Goal: Task Accomplishment & Management: Use online tool/utility

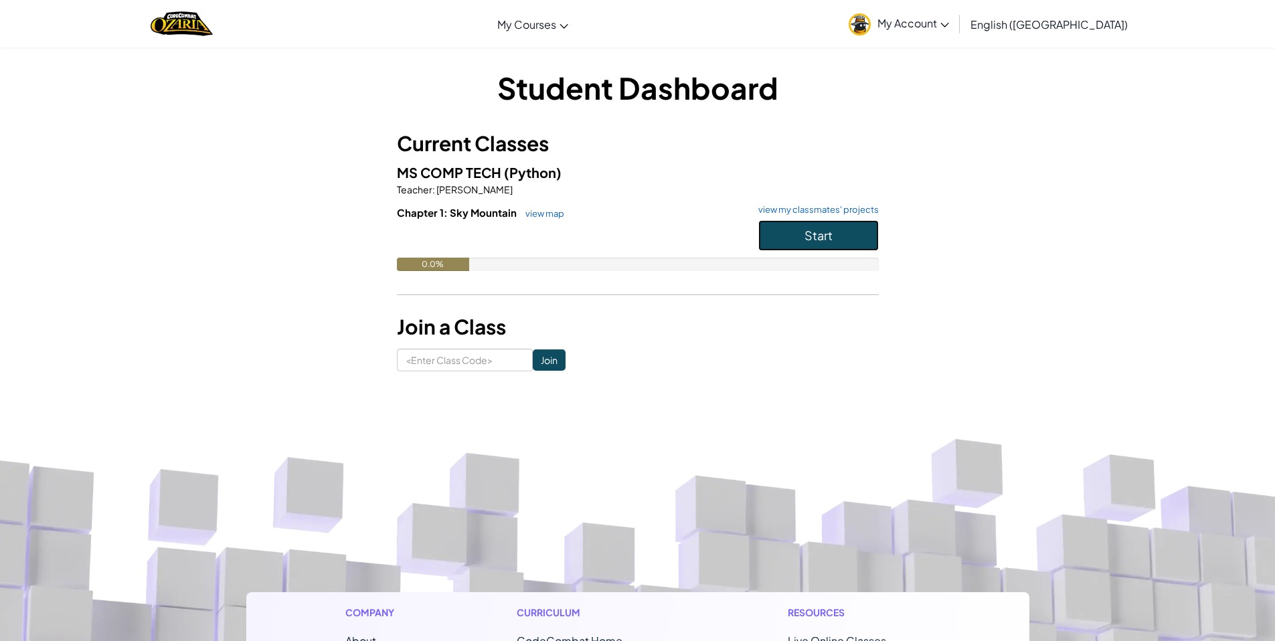
drag, startPoint x: 817, startPoint y: 232, endPoint x: 804, endPoint y: 182, distance: 51.3
click at [817, 232] on span "Start" at bounding box center [819, 235] width 28 height 15
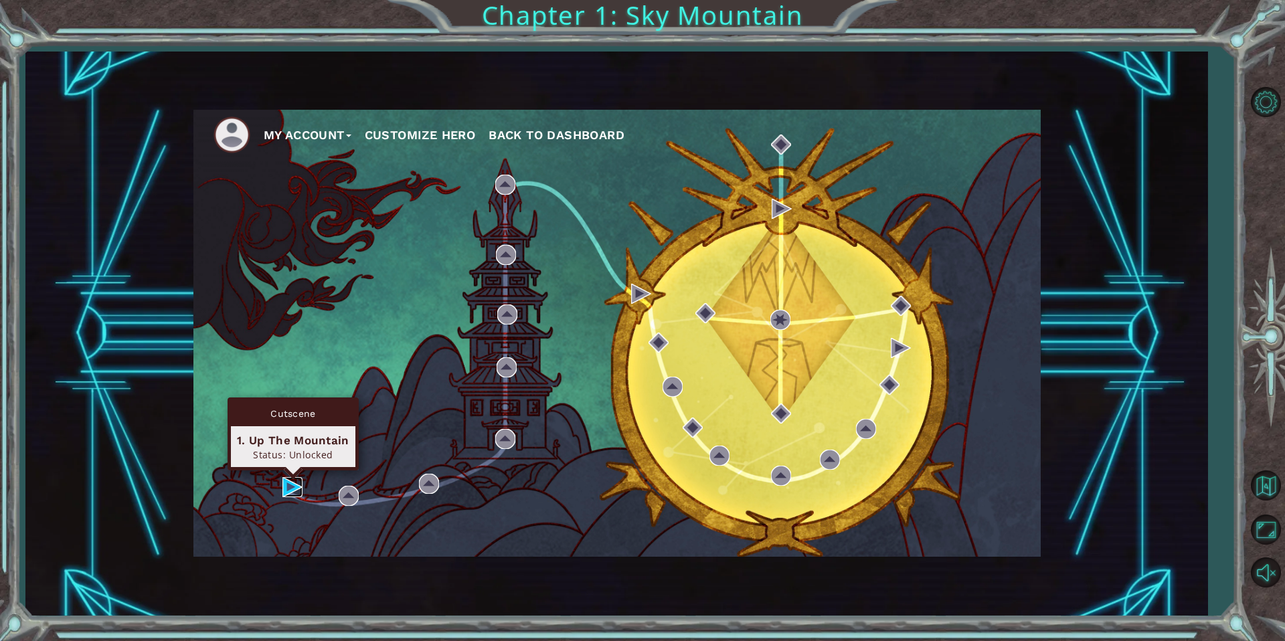
click at [297, 493] on img at bounding box center [292, 487] width 20 height 20
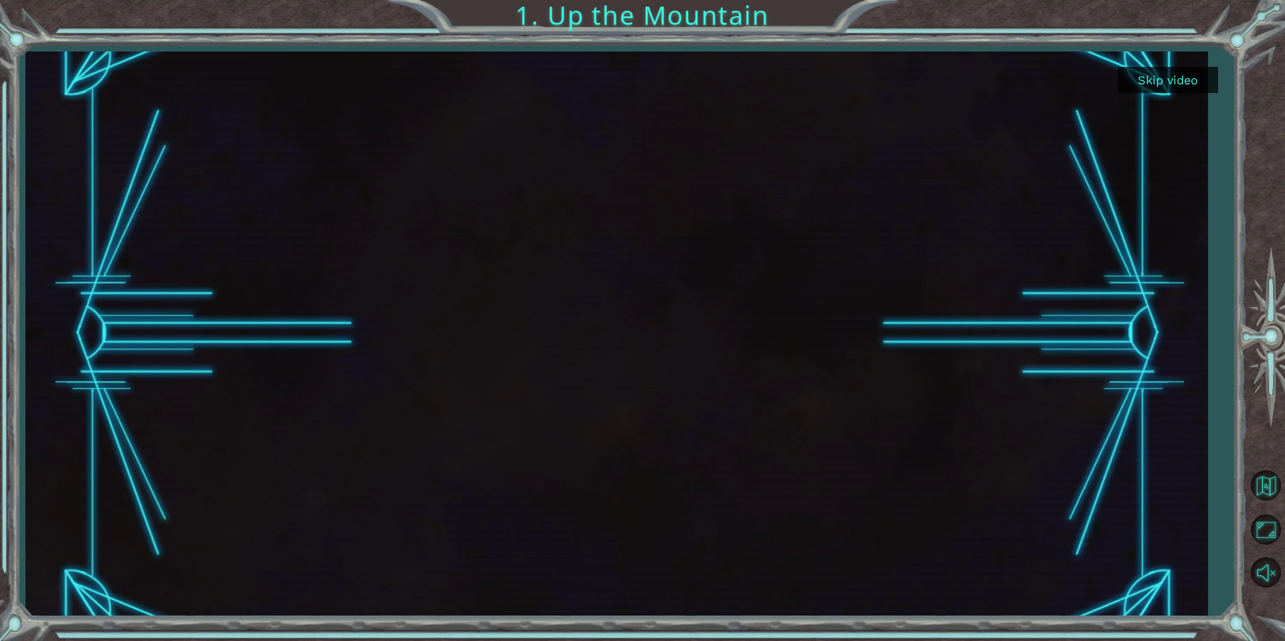
click at [1201, 70] on button "Skip video" at bounding box center [1168, 80] width 100 height 26
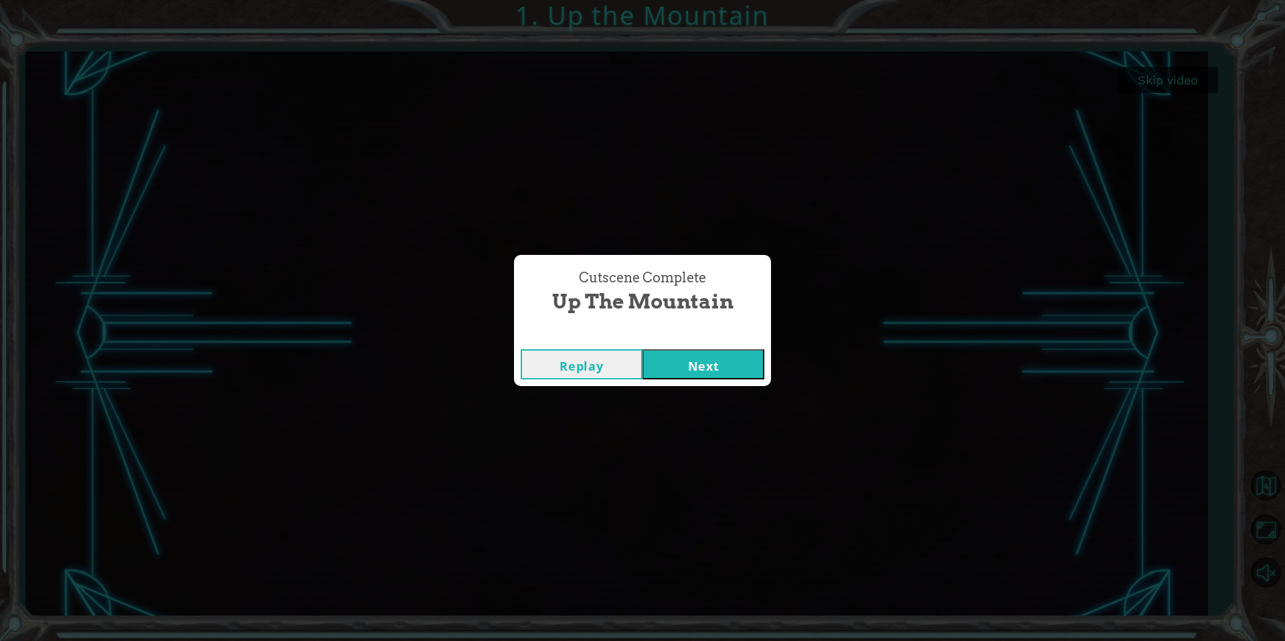
click at [706, 372] on button "Next" at bounding box center [704, 364] width 122 height 30
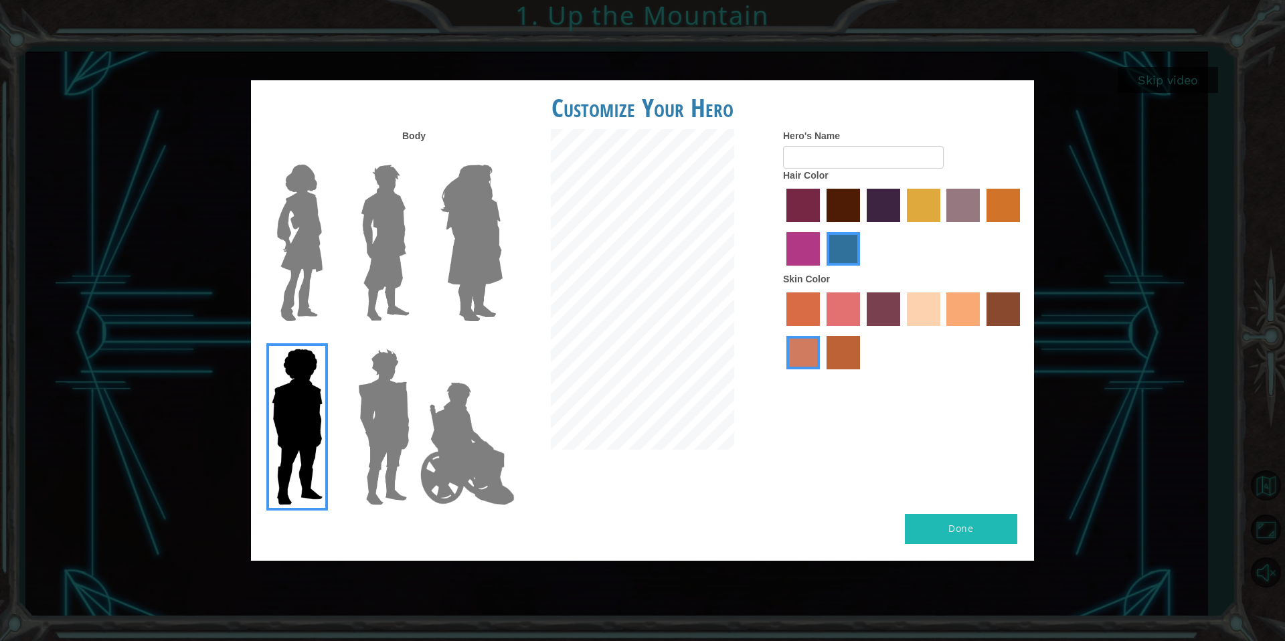
click at [399, 228] on img at bounding box center [385, 242] width 60 height 167
click at [415, 156] on input "Hero Lars" at bounding box center [415, 156] width 0 height 0
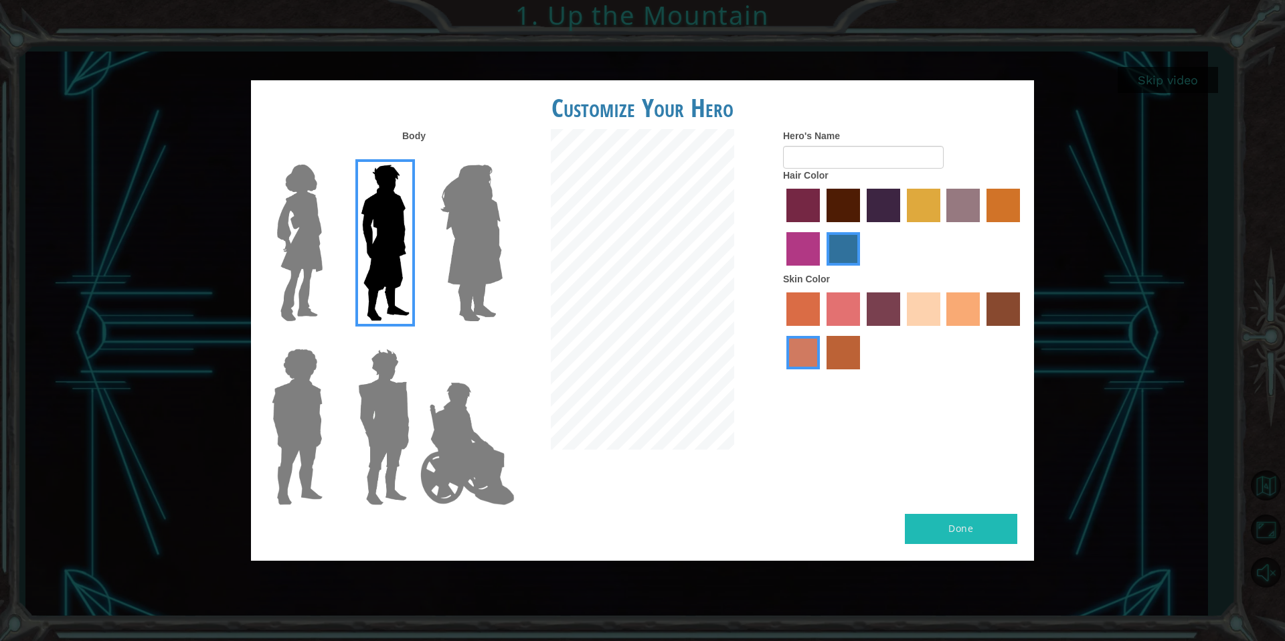
click at [412, 418] on img at bounding box center [384, 426] width 62 height 167
click at [415, 340] on input "Hero Garnet" at bounding box center [415, 340] width 0 height 0
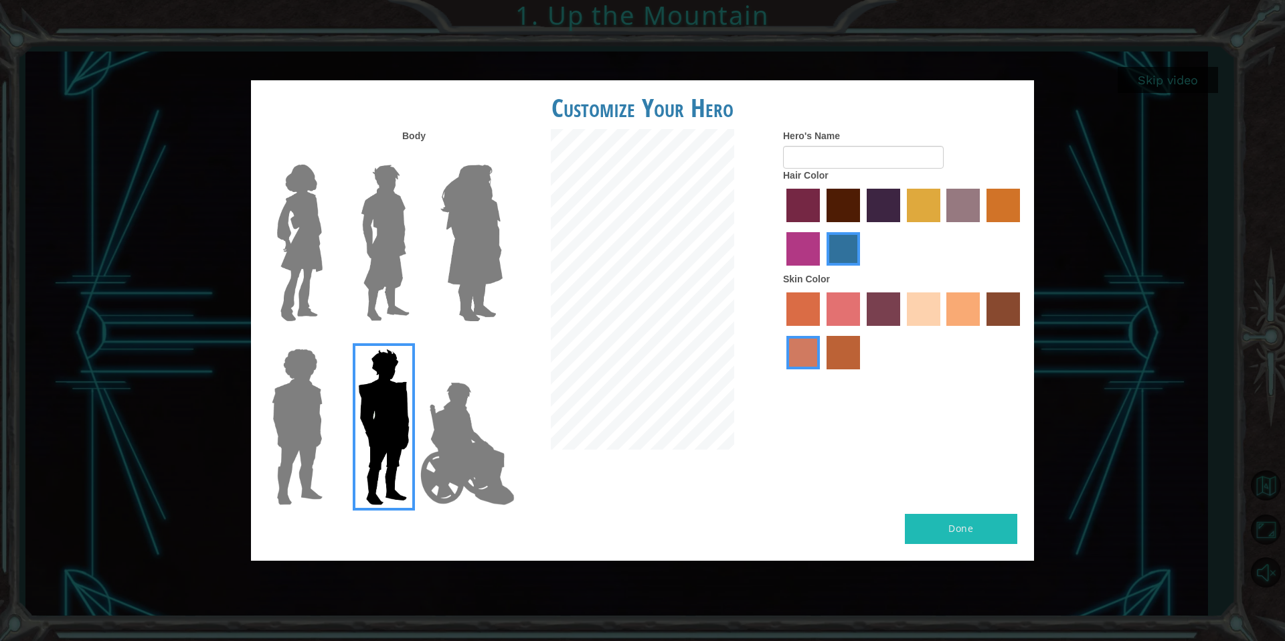
click at [460, 428] on img at bounding box center [467, 444] width 105 height 134
click at [502, 340] on input "Hero Jamie" at bounding box center [502, 340] width 0 height 0
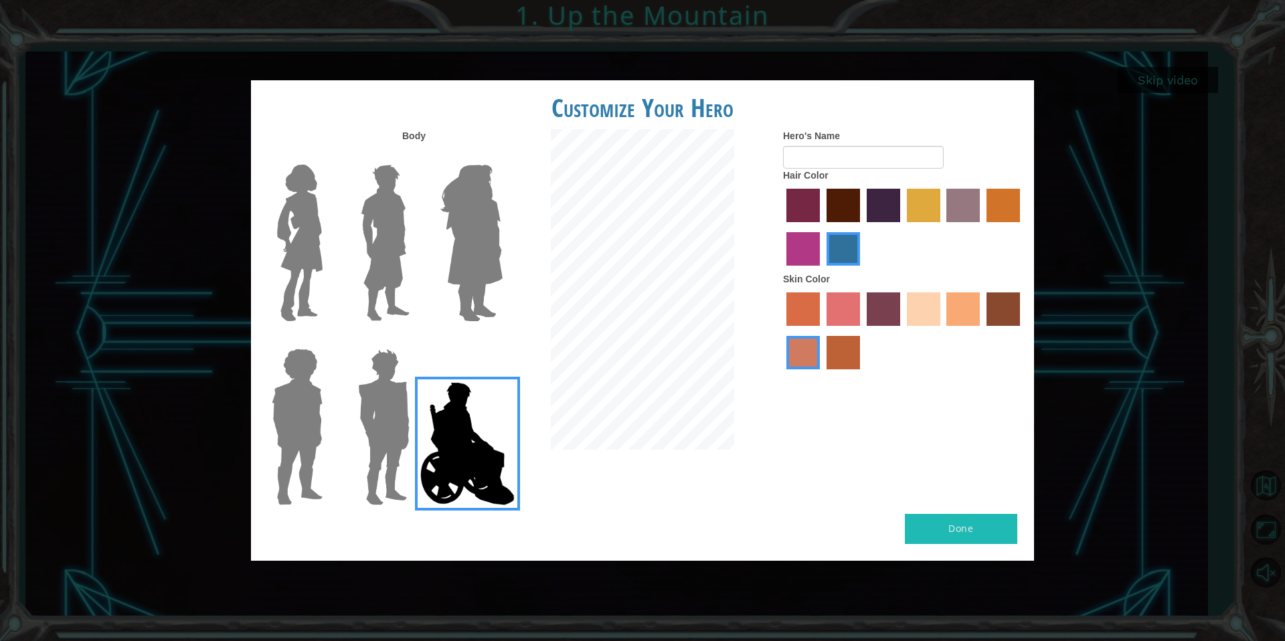
click at [384, 216] on img at bounding box center [385, 242] width 60 height 167
click at [415, 156] on input "Hero Lars" at bounding box center [415, 156] width 0 height 0
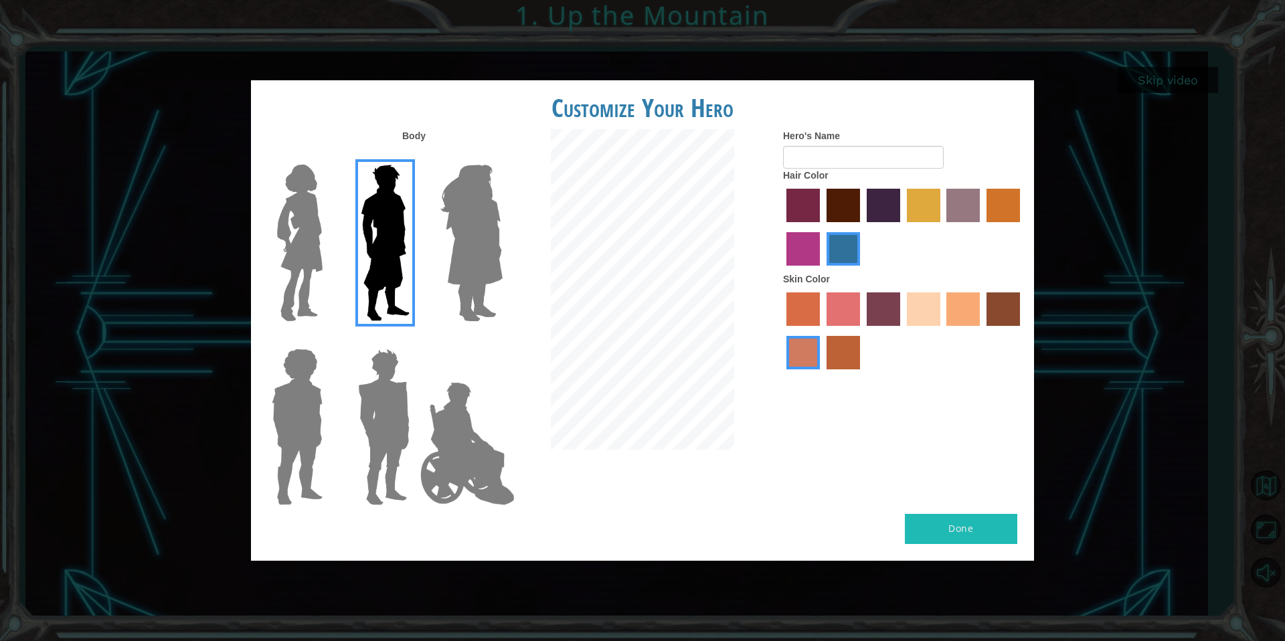
click at [898, 202] on label "hot purple hair color" at bounding box center [883, 205] width 33 height 33
click at [862, 227] on input "hot purple hair color" at bounding box center [862, 227] width 0 height 0
click at [842, 309] on label "froly skin color" at bounding box center [843, 309] width 33 height 33
click at [822, 331] on input "froly skin color" at bounding box center [822, 331] width 0 height 0
click at [934, 315] on label "sandy beach skin color" at bounding box center [923, 309] width 33 height 33
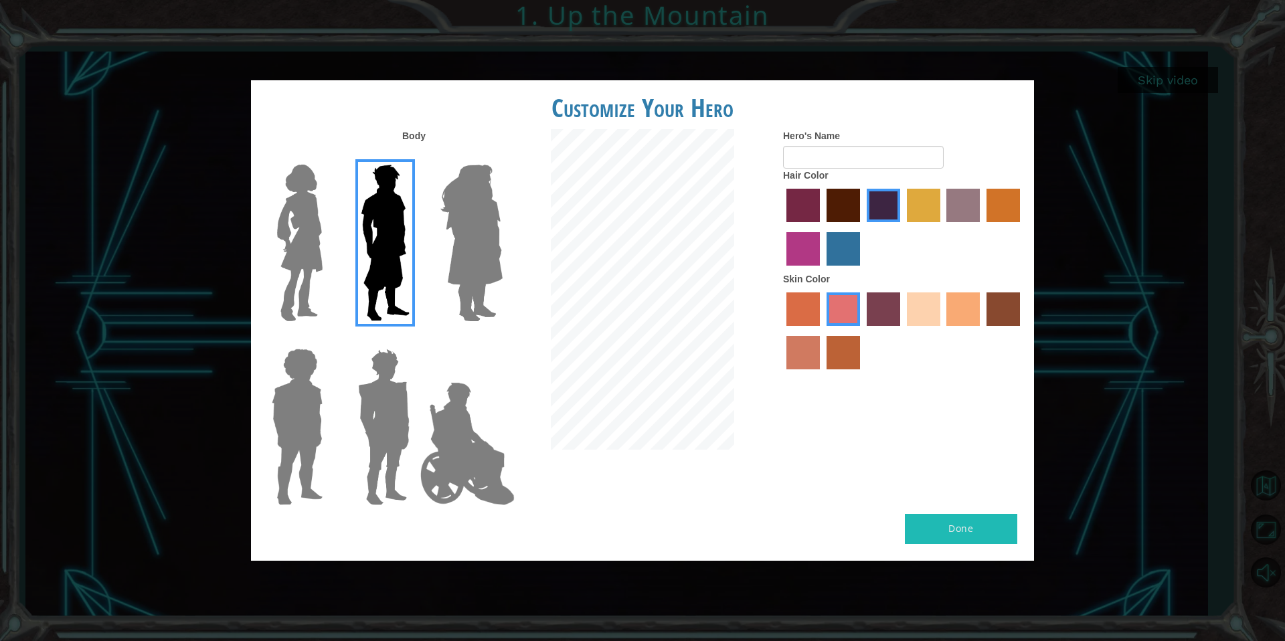
click at [902, 331] on input "sandy beach skin color" at bounding box center [902, 331] width 0 height 0
click at [1008, 327] on div at bounding box center [903, 332] width 241 height 87
click at [963, 321] on label "tacao skin color" at bounding box center [963, 309] width 33 height 33
click at [943, 331] on input "tacao skin color" at bounding box center [943, 331] width 0 height 0
click at [914, 305] on label "sandy beach skin color" at bounding box center [923, 309] width 33 height 33
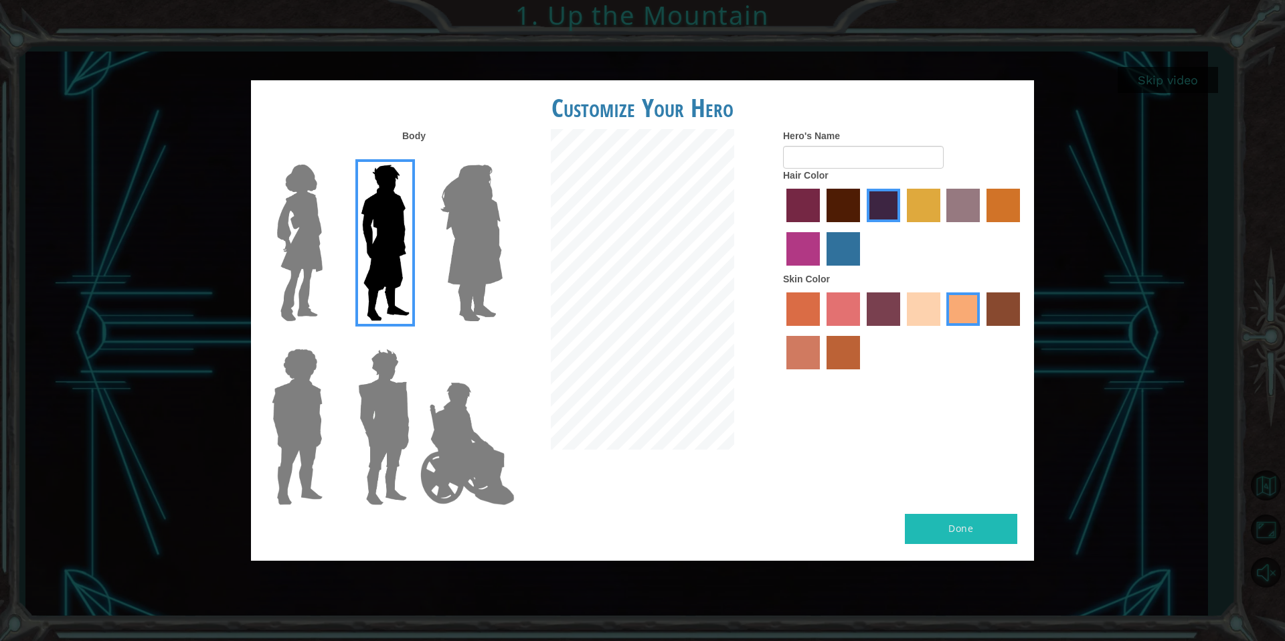
click at [902, 331] on input "sandy beach skin color" at bounding box center [902, 331] width 0 height 0
click at [970, 309] on label "tacao skin color" at bounding box center [963, 309] width 33 height 33
click at [943, 331] on input "tacao skin color" at bounding box center [943, 331] width 0 height 0
click at [864, 294] on div at bounding box center [903, 332] width 241 height 87
click at [875, 299] on label "tosca skin color" at bounding box center [883, 309] width 33 height 33
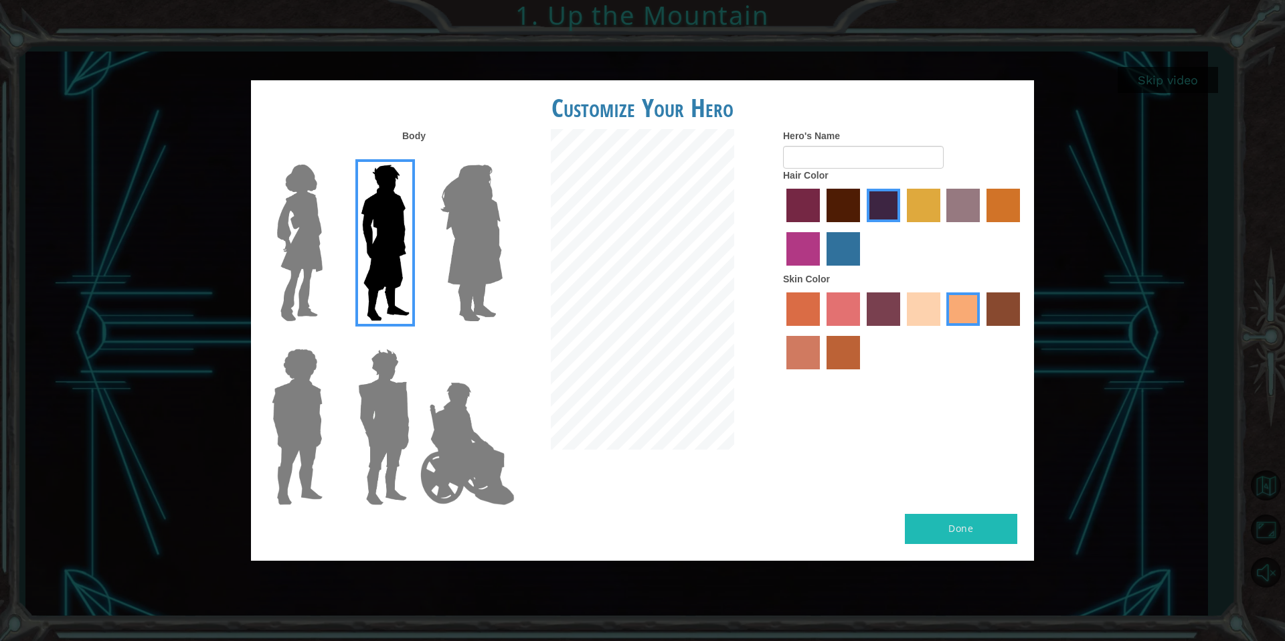
click at [862, 331] on input "tosca skin color" at bounding box center [862, 331] width 0 height 0
click at [973, 311] on label "tacao skin color" at bounding box center [963, 309] width 33 height 33
click at [943, 331] on input "tacao skin color" at bounding box center [943, 331] width 0 height 0
click at [804, 358] on label "burning sand skin color" at bounding box center [803, 352] width 33 height 33
click at [1022, 331] on input "burning sand skin color" at bounding box center [1022, 331] width 0 height 0
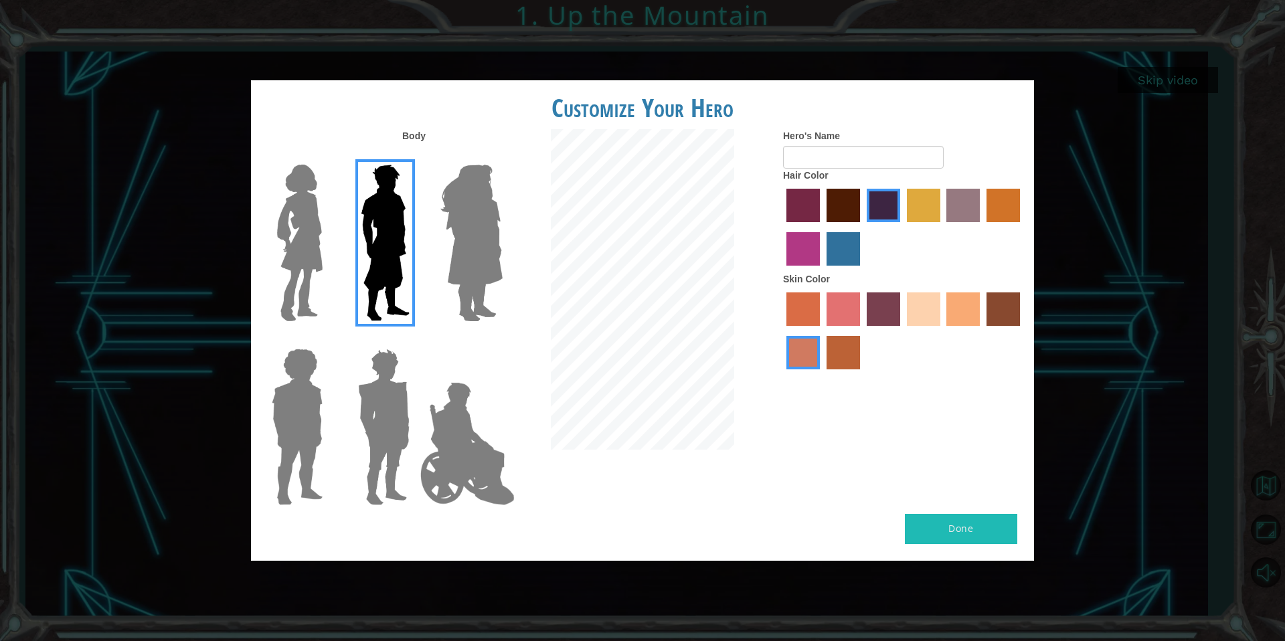
click at [963, 318] on label "tacao skin color" at bounding box center [963, 309] width 33 height 33
click at [943, 331] on input "tacao skin color" at bounding box center [943, 331] width 0 height 0
click at [948, 525] on button "Done" at bounding box center [961, 529] width 112 height 30
click at [821, 159] on input "Hero's Name" at bounding box center [863, 157] width 161 height 23
click at [803, 157] on input "[PERSON_NAME]" at bounding box center [863, 157] width 161 height 23
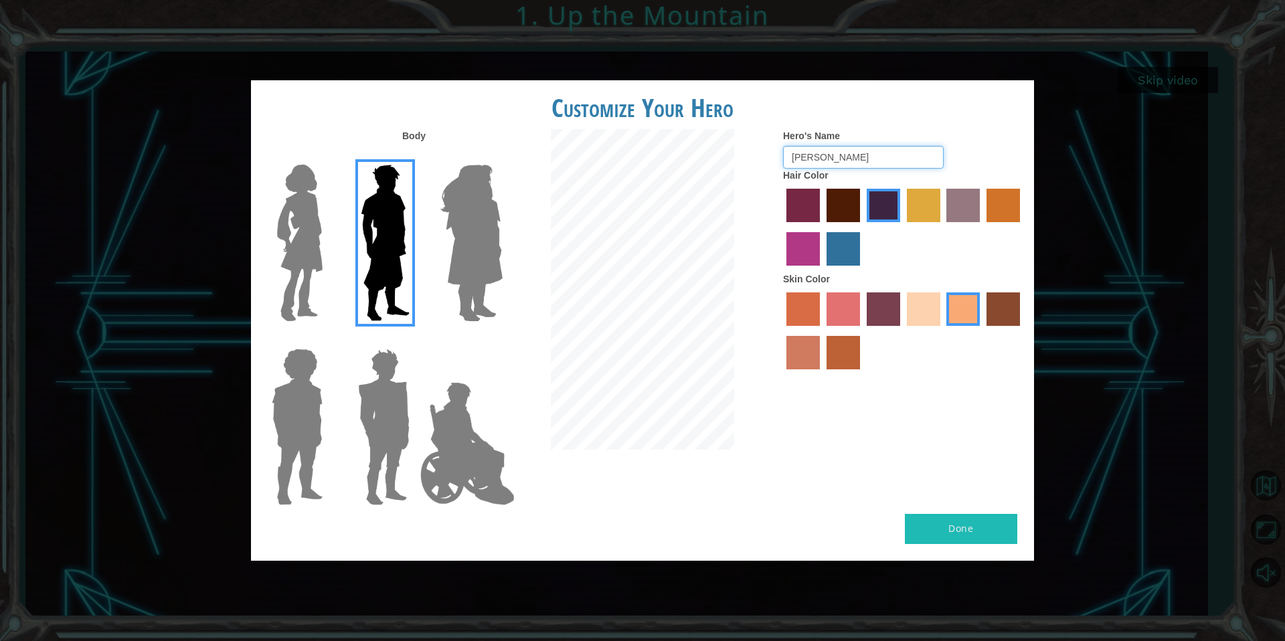
type input "[PERSON_NAME]"
click at [919, 532] on button "Done" at bounding box center [961, 529] width 112 height 30
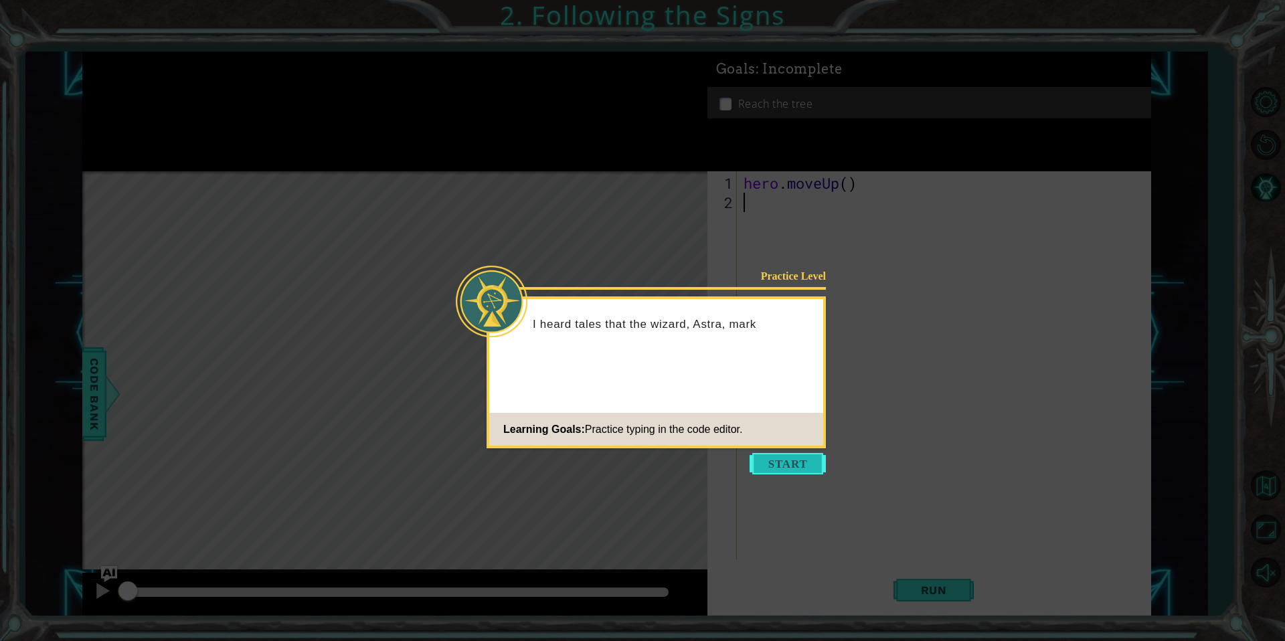
click at [776, 457] on button "Start" at bounding box center [788, 463] width 76 height 21
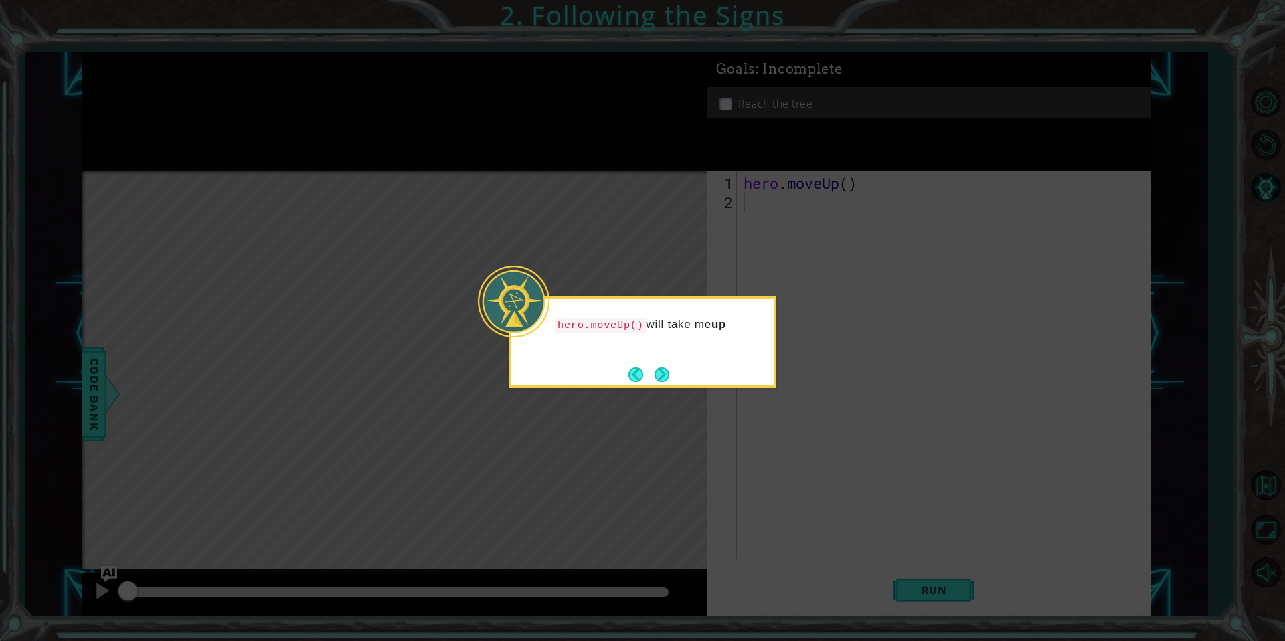
click at [669, 380] on button "Next" at bounding box center [662, 374] width 15 height 15
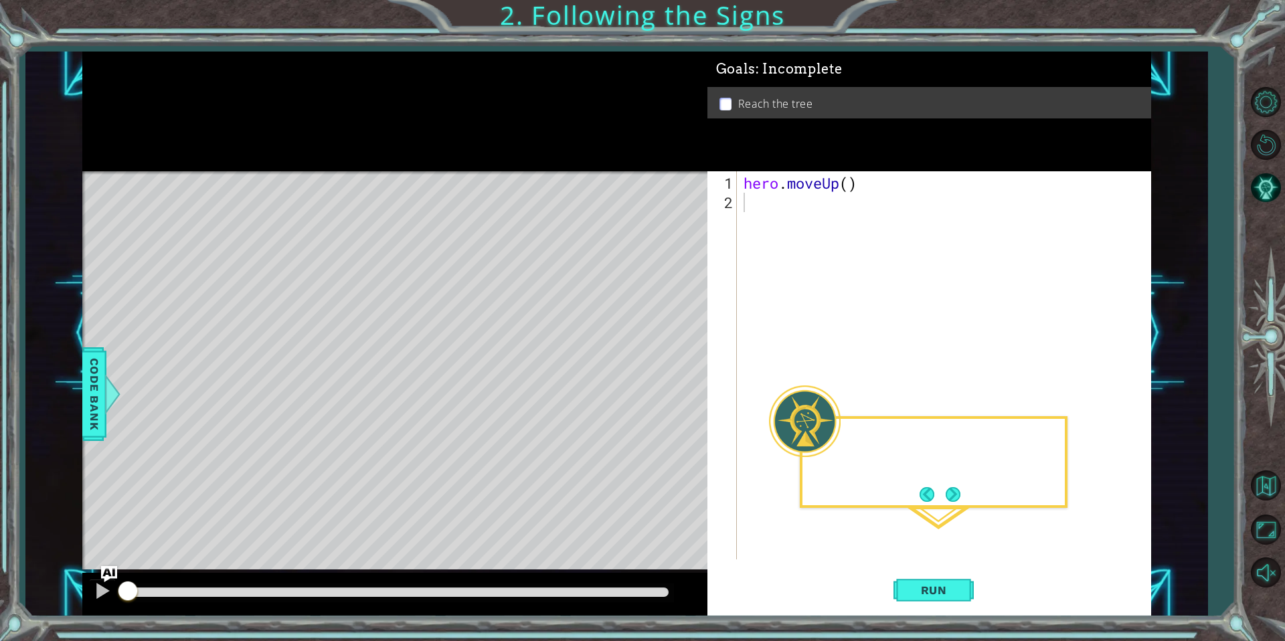
click at [671, 375] on div "Level Map" at bounding box center [391, 368] width 619 height 394
click at [848, 183] on div "hero . moveUp ( )" at bounding box center [947, 386] width 413 height 427
type textarea "hero.moveUp(2)"
click at [910, 598] on button "Run" at bounding box center [934, 590] width 80 height 44
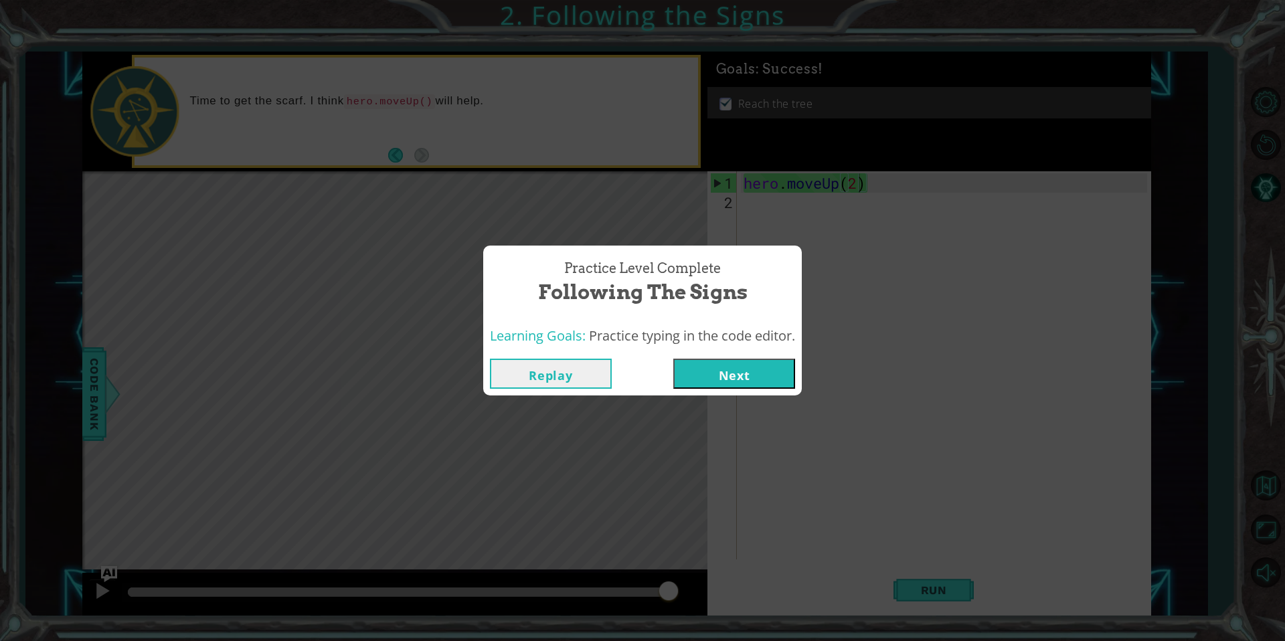
click at [720, 378] on button "Next" at bounding box center [734, 374] width 122 height 30
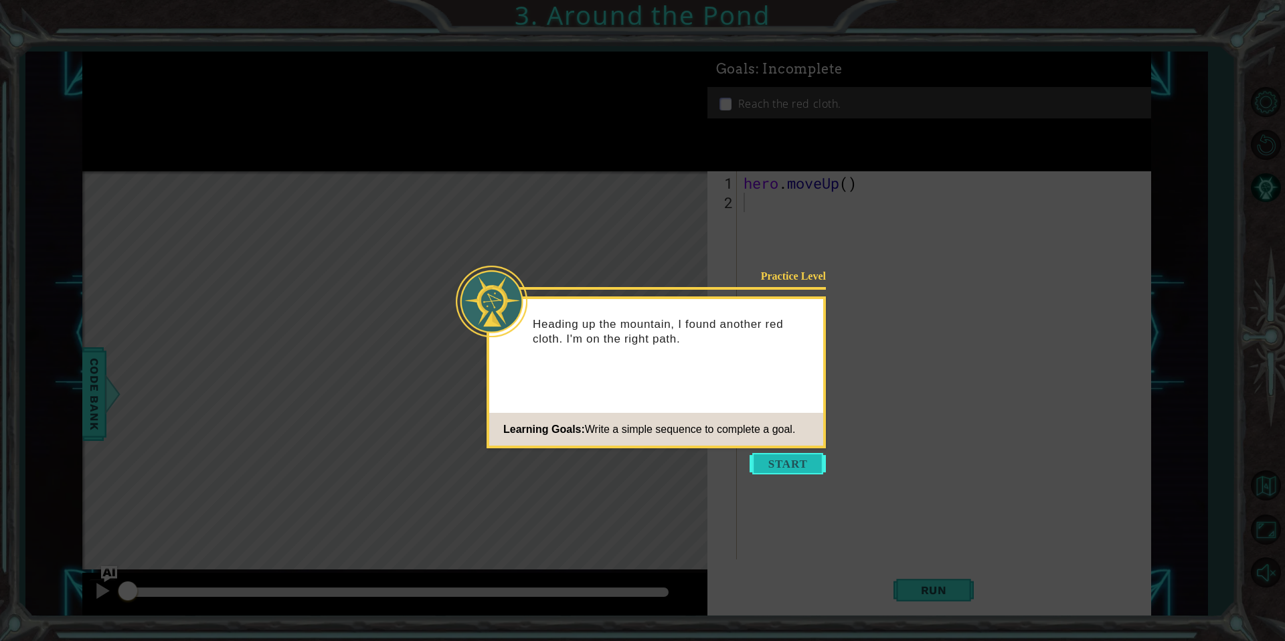
click at [774, 470] on button "Start" at bounding box center [788, 463] width 76 height 21
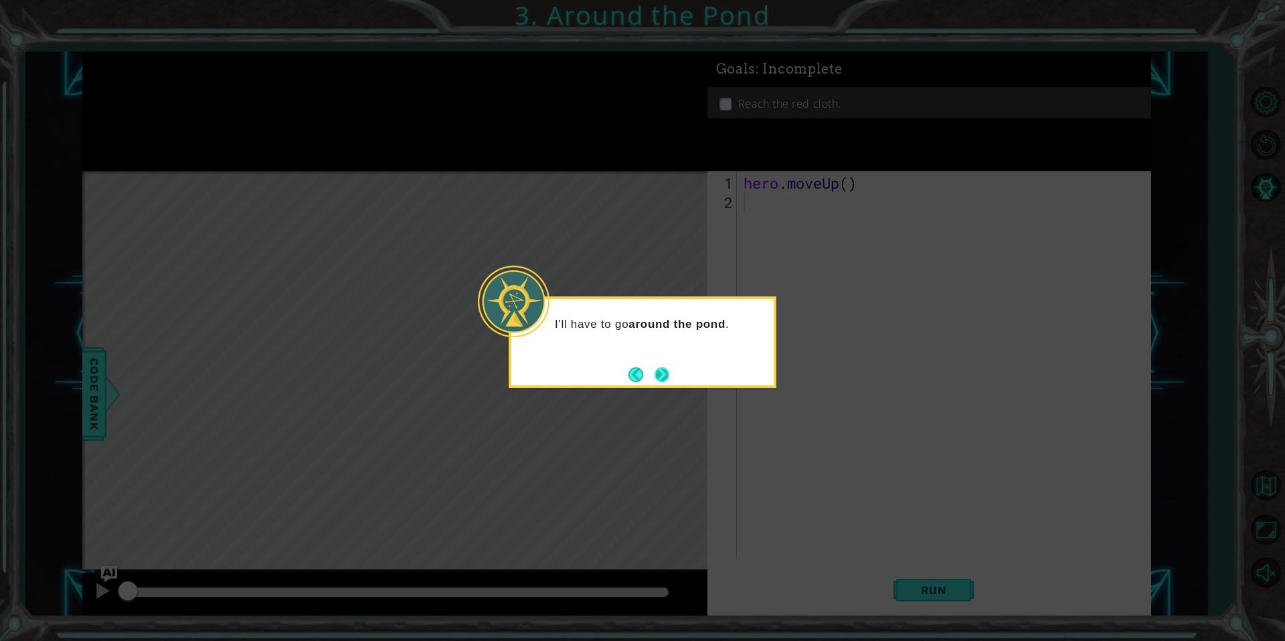
click at [666, 367] on button "Next" at bounding box center [661, 374] width 15 height 15
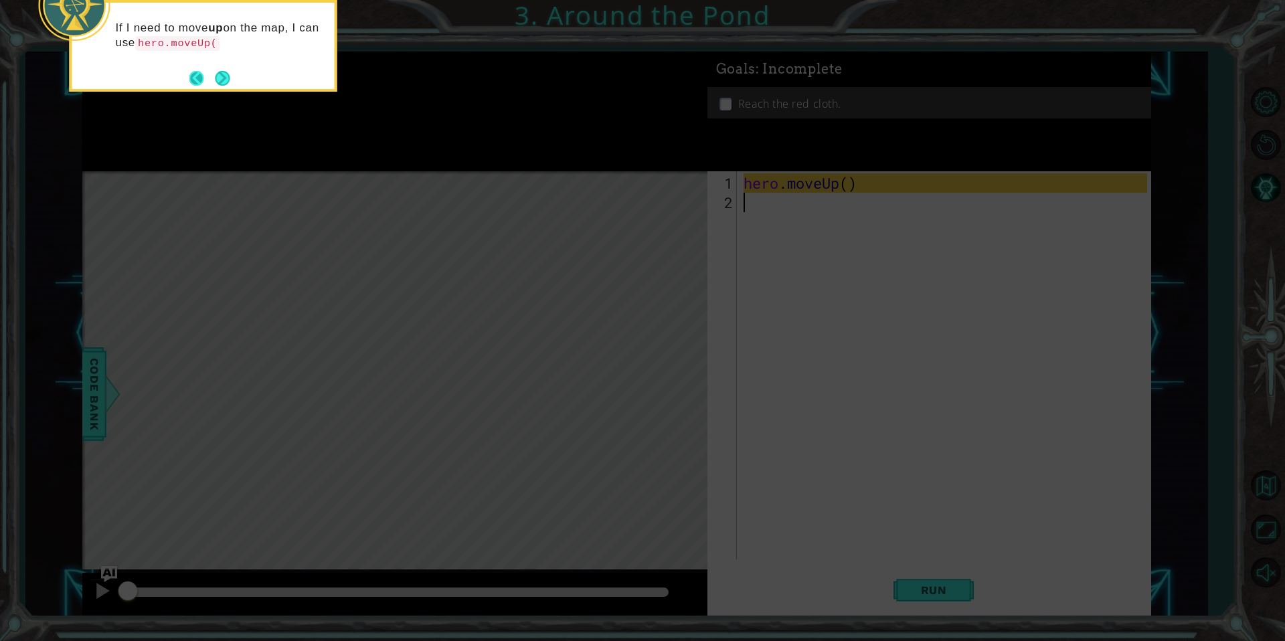
click at [213, 74] on button "Back" at bounding box center [202, 78] width 26 height 15
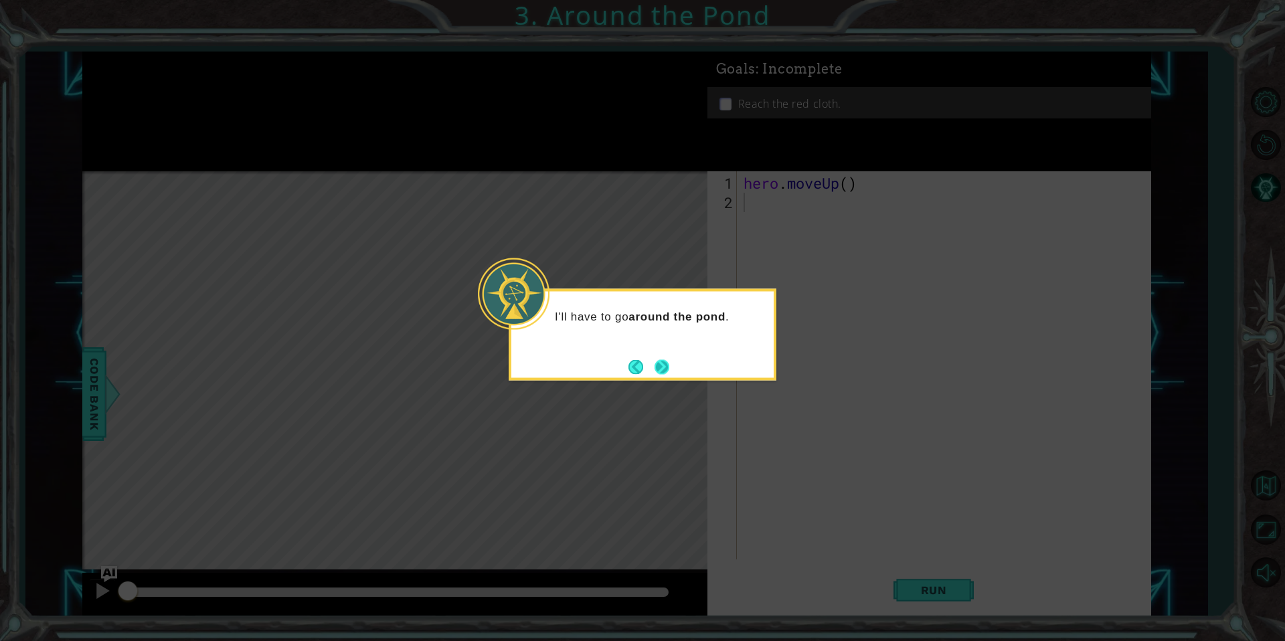
click at [655, 365] on button "Next" at bounding box center [662, 366] width 15 height 15
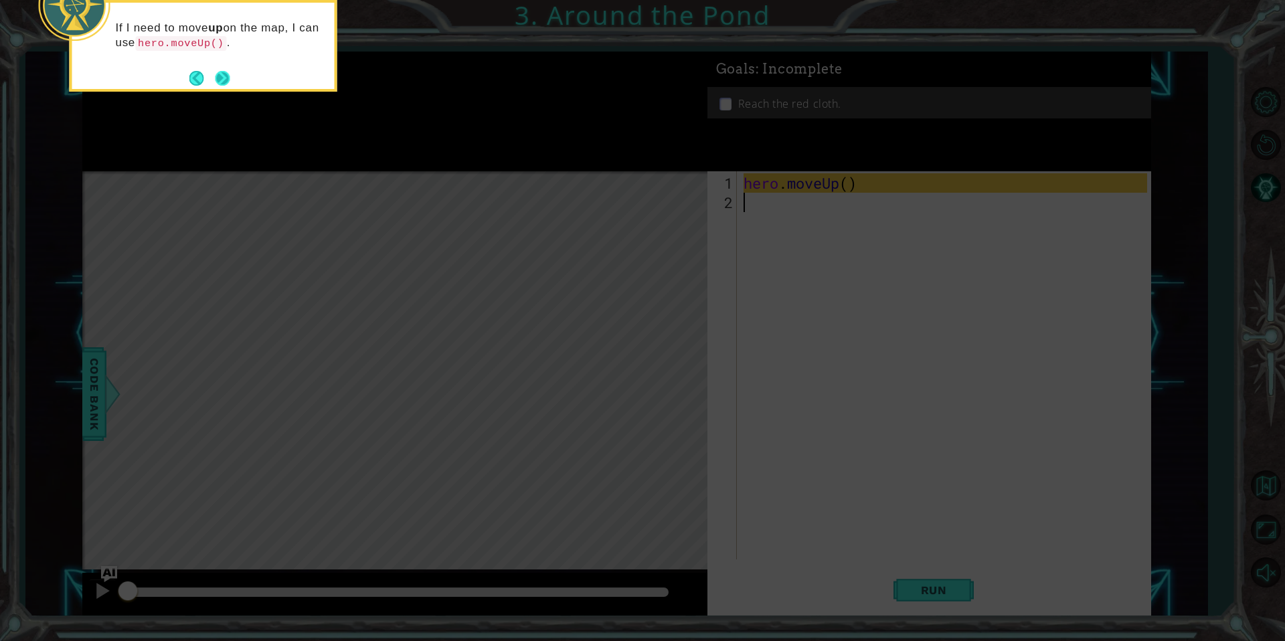
click at [230, 77] on div "If I need to move up on the map, I can use hero.moveUp() ." at bounding box center [204, 46] width 268 height 92
click at [229, 77] on button "Next" at bounding box center [222, 78] width 17 height 17
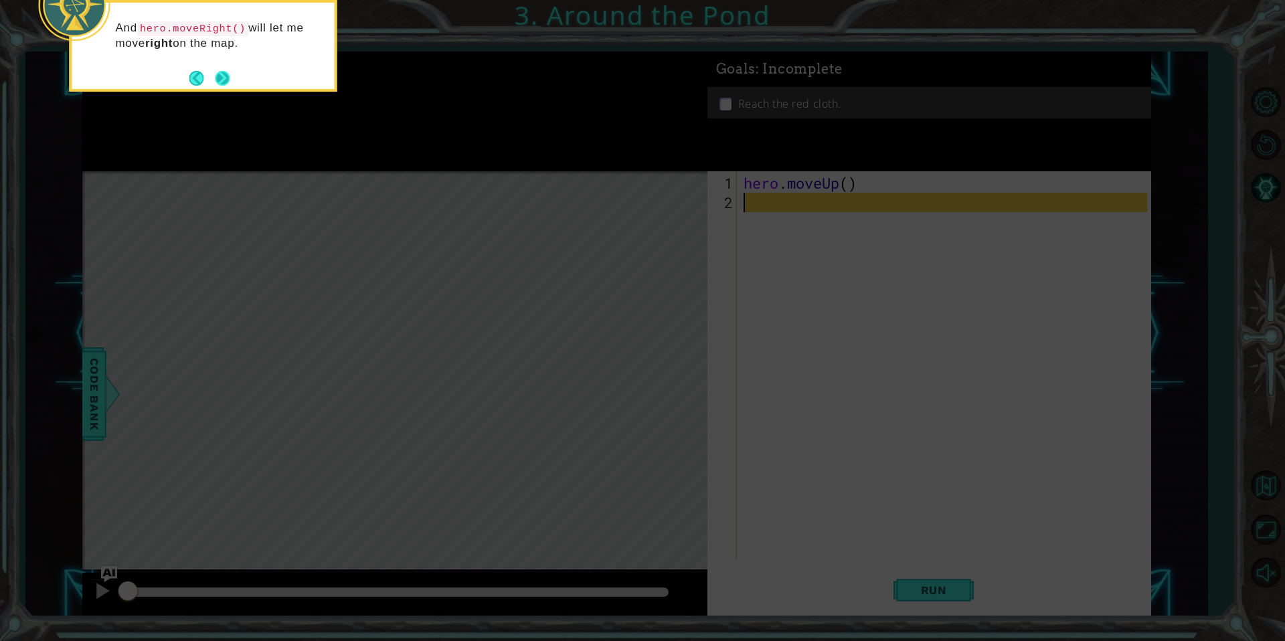
click at [228, 78] on button "Next" at bounding box center [222, 77] width 15 height 15
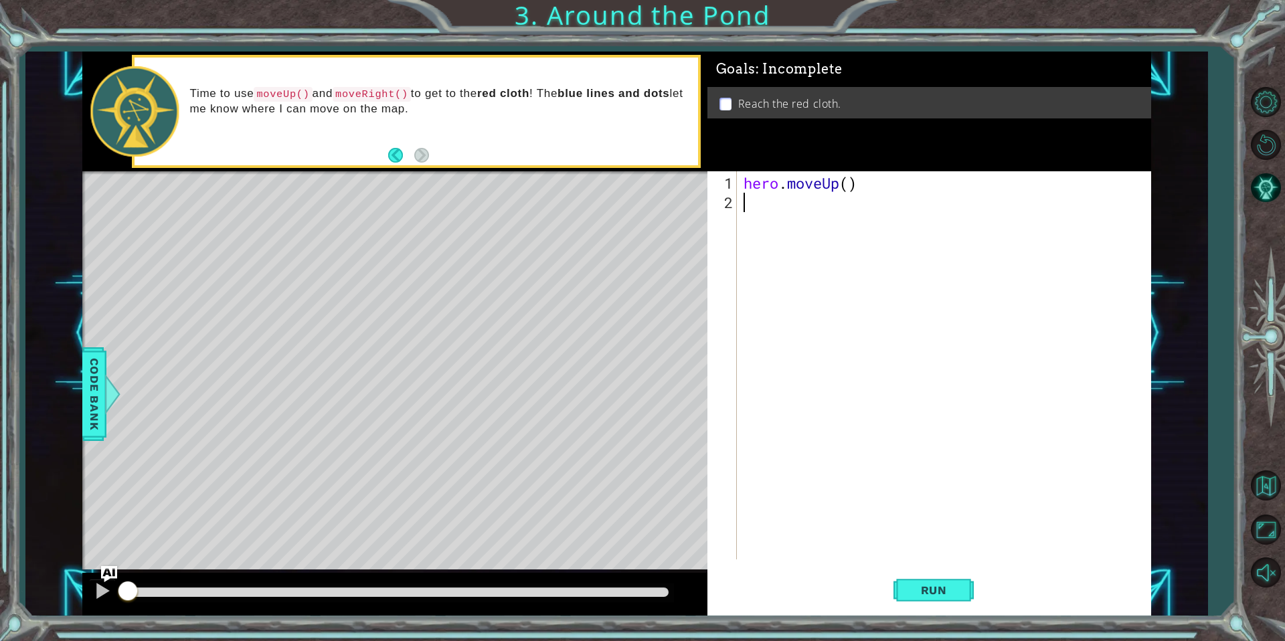
click at [847, 191] on div "hero . moveUp ( )" at bounding box center [947, 386] width 413 height 427
click at [849, 182] on div "hero . moveUp ( )" at bounding box center [947, 386] width 413 height 427
type textarea "hero.moveUp(2)"
click at [759, 213] on div "hero . moveUp ( 2 )" at bounding box center [947, 386] width 413 height 427
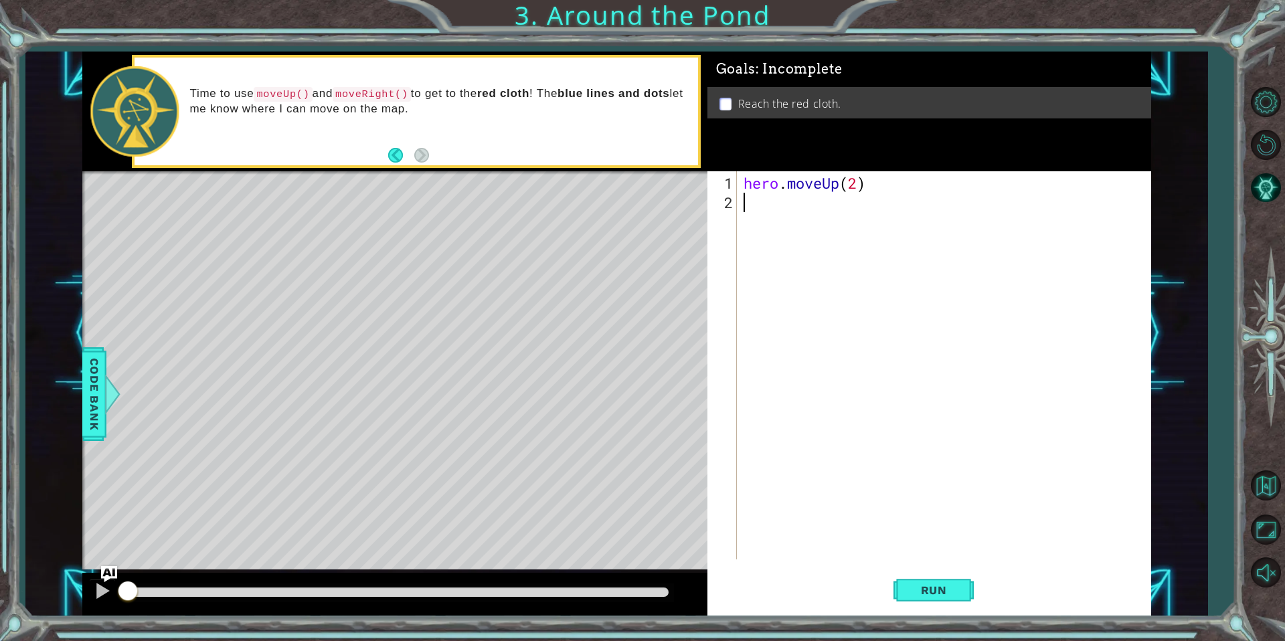
scroll to position [0, 0]
type textarea "he"
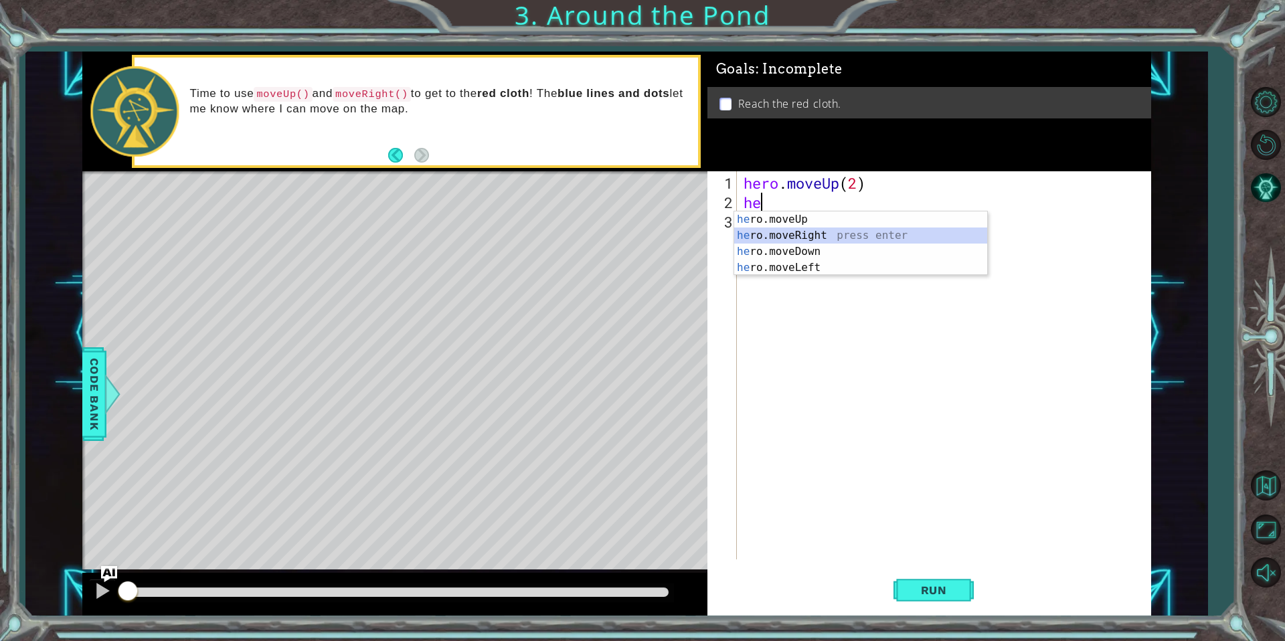
click at [778, 242] on div "he ro.moveUp press enter he ro.moveRight press enter he ro.moveDown press enter…" at bounding box center [860, 260] width 253 height 96
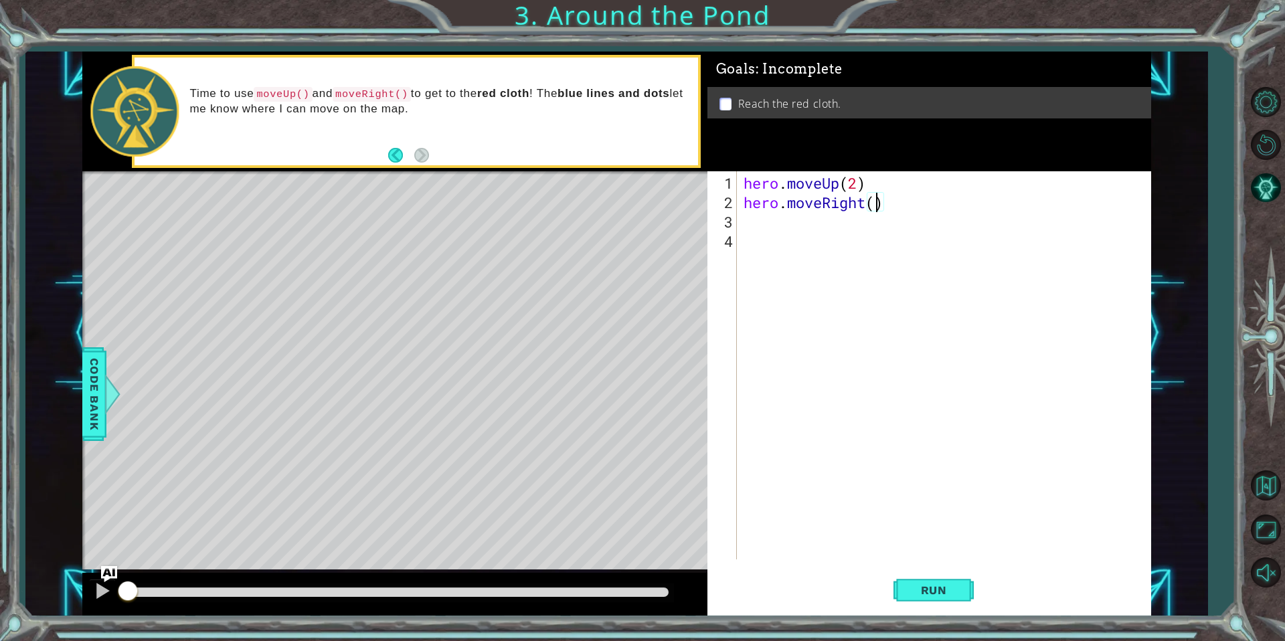
click at [879, 209] on div "hero . moveUp ( 2 ) hero . moveRight ( )" at bounding box center [947, 386] width 413 height 427
type textarea "hero.moveRight()"
click at [805, 227] on div "hero . moveUp ( 2 ) hero . moveRight ( )" at bounding box center [947, 386] width 413 height 427
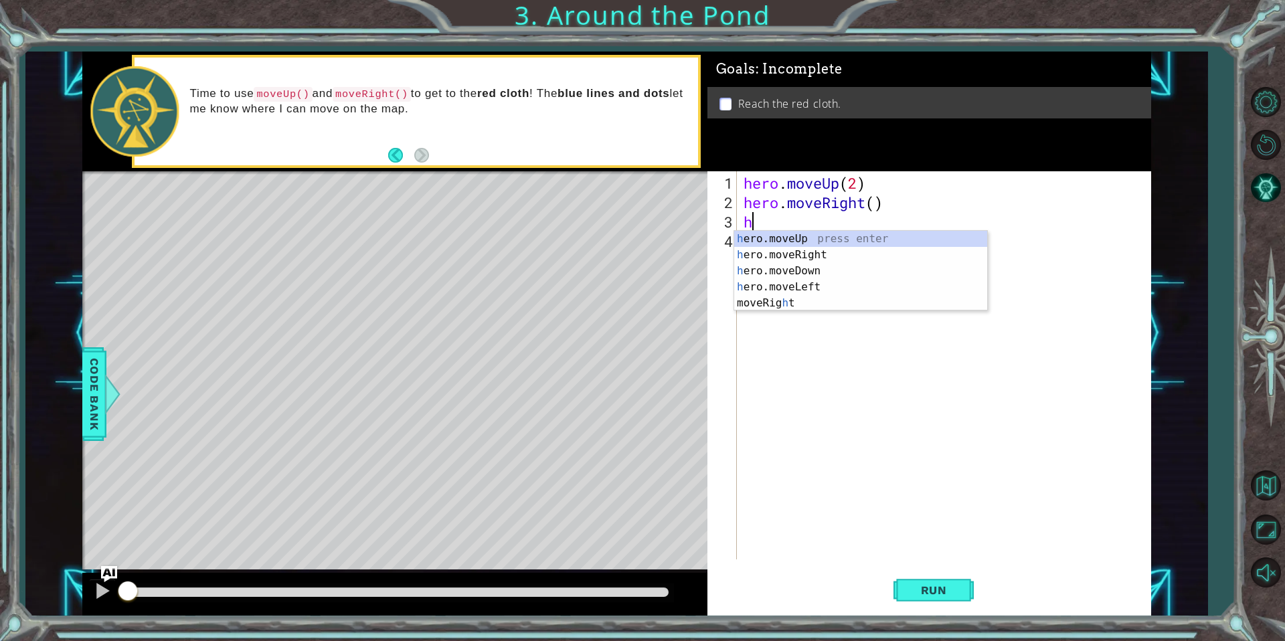
type textarea "he"
click at [817, 237] on div "he ro.moveUp press enter he ro.moveRight press enter he ro.moveDown press enter…" at bounding box center [860, 279] width 253 height 96
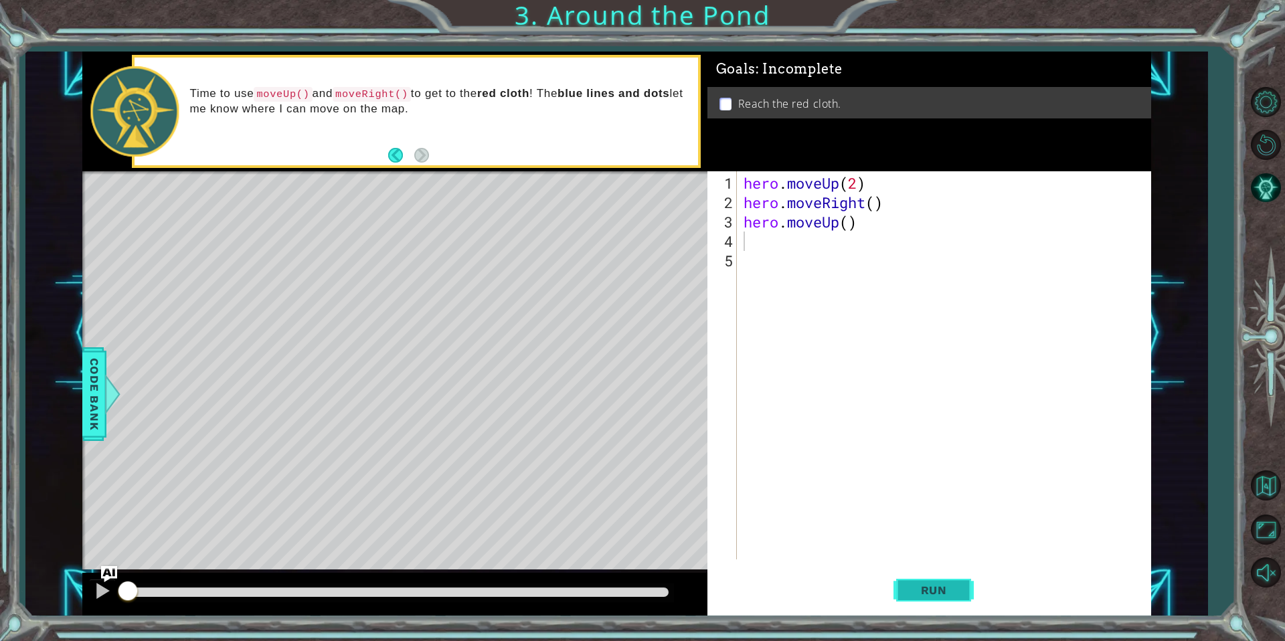
click at [927, 584] on span "Run" at bounding box center [934, 590] width 53 height 13
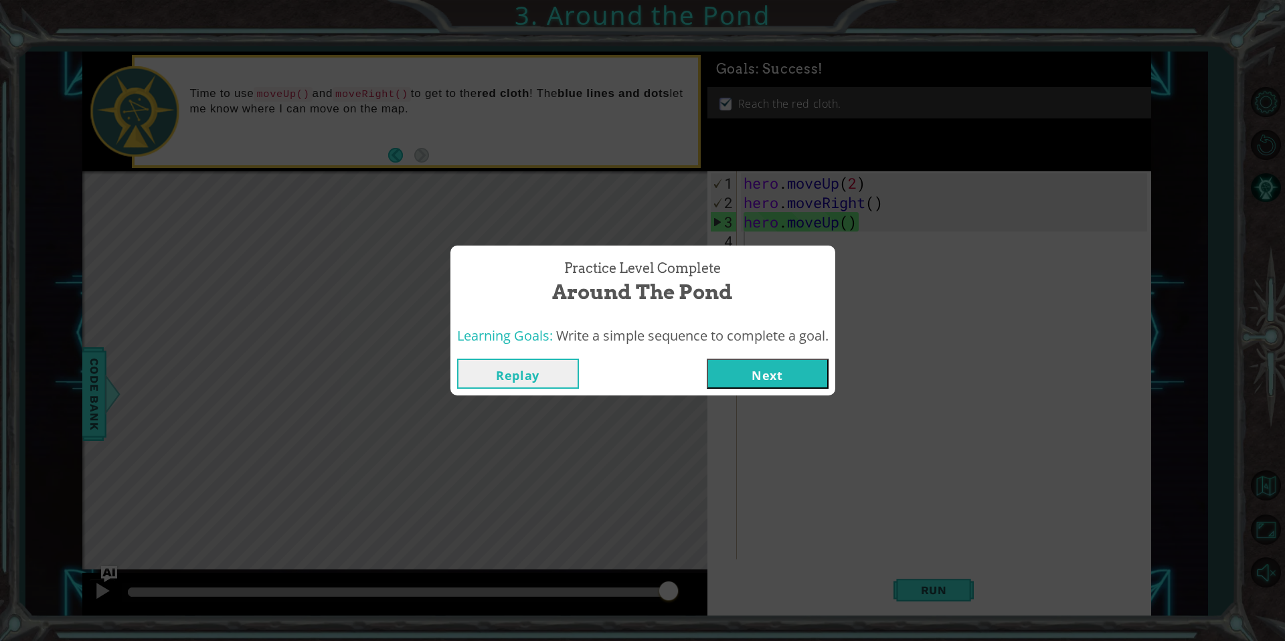
click at [770, 380] on button "Next" at bounding box center [768, 374] width 122 height 30
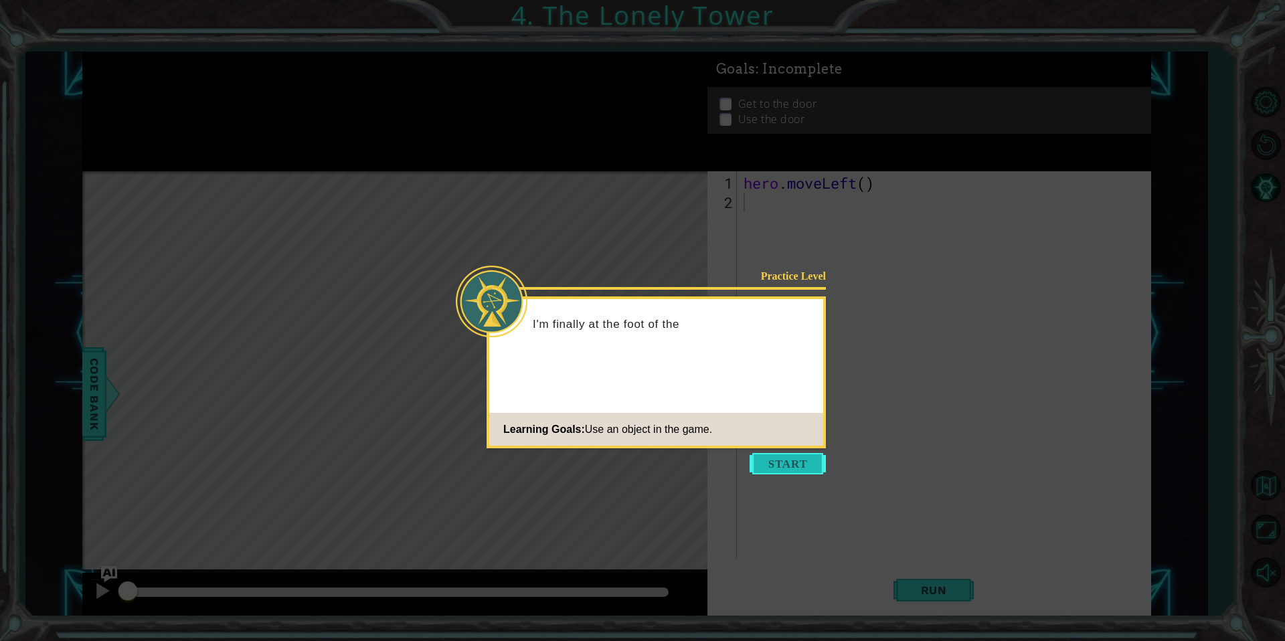
click at [789, 463] on button "Start" at bounding box center [788, 463] width 76 height 21
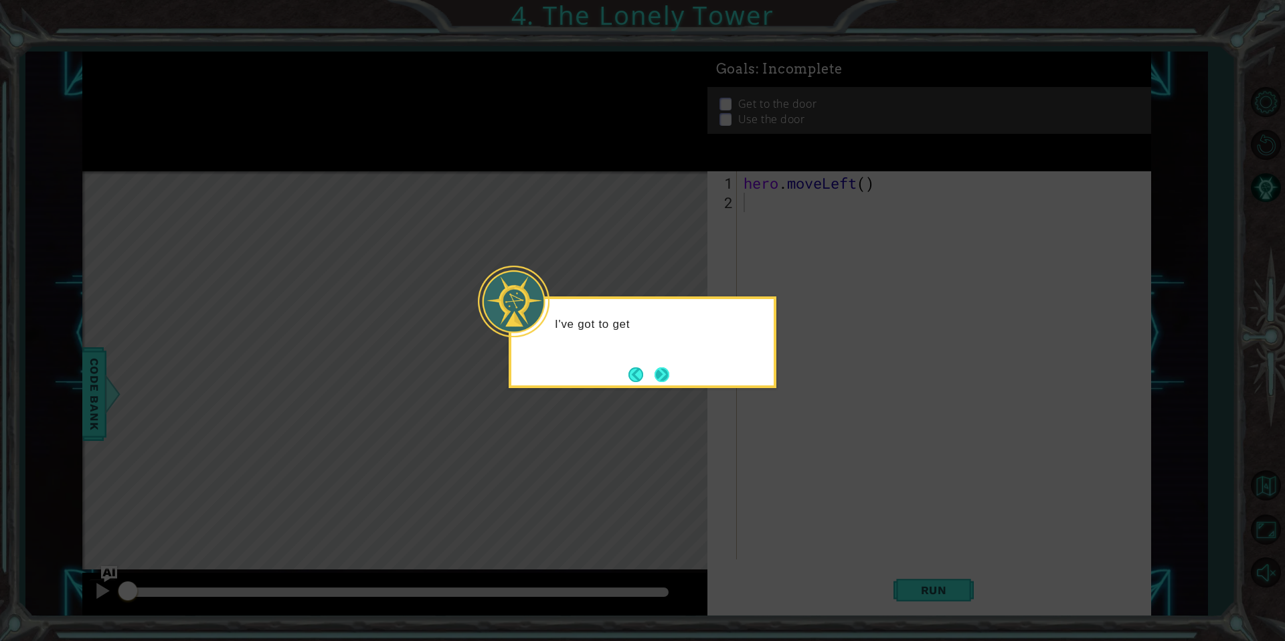
click at [662, 367] on button "Next" at bounding box center [662, 374] width 15 height 15
click at [665, 367] on button "Next" at bounding box center [662, 374] width 15 height 15
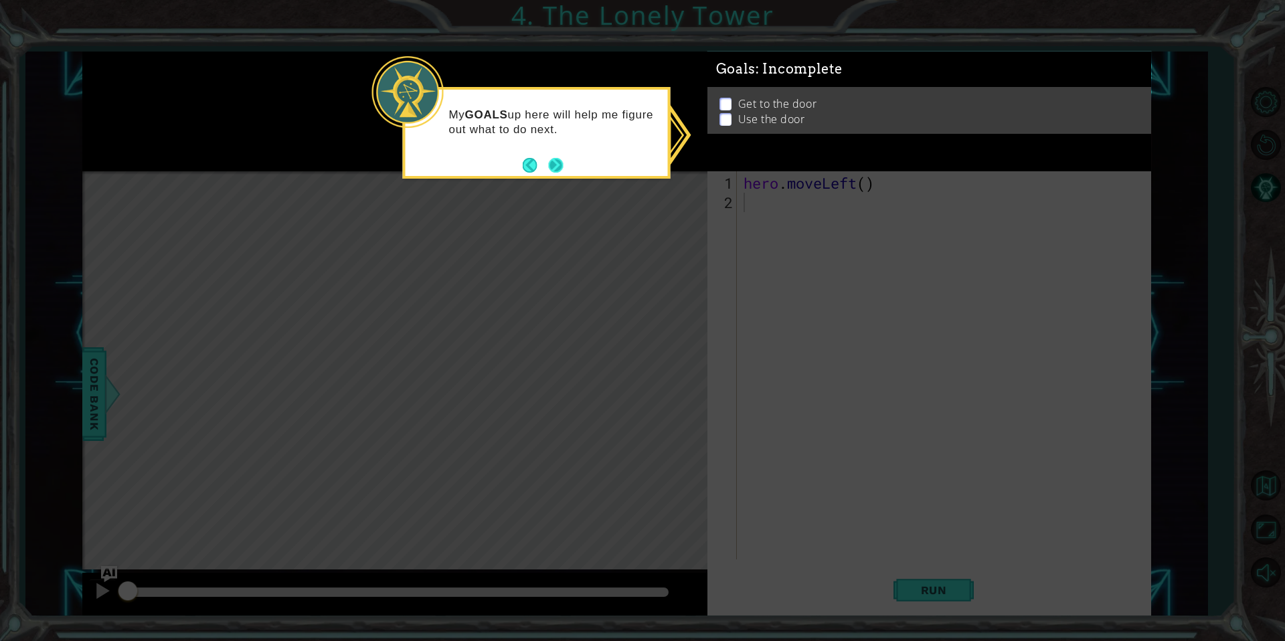
click at [551, 167] on button "Next" at bounding box center [556, 165] width 20 height 20
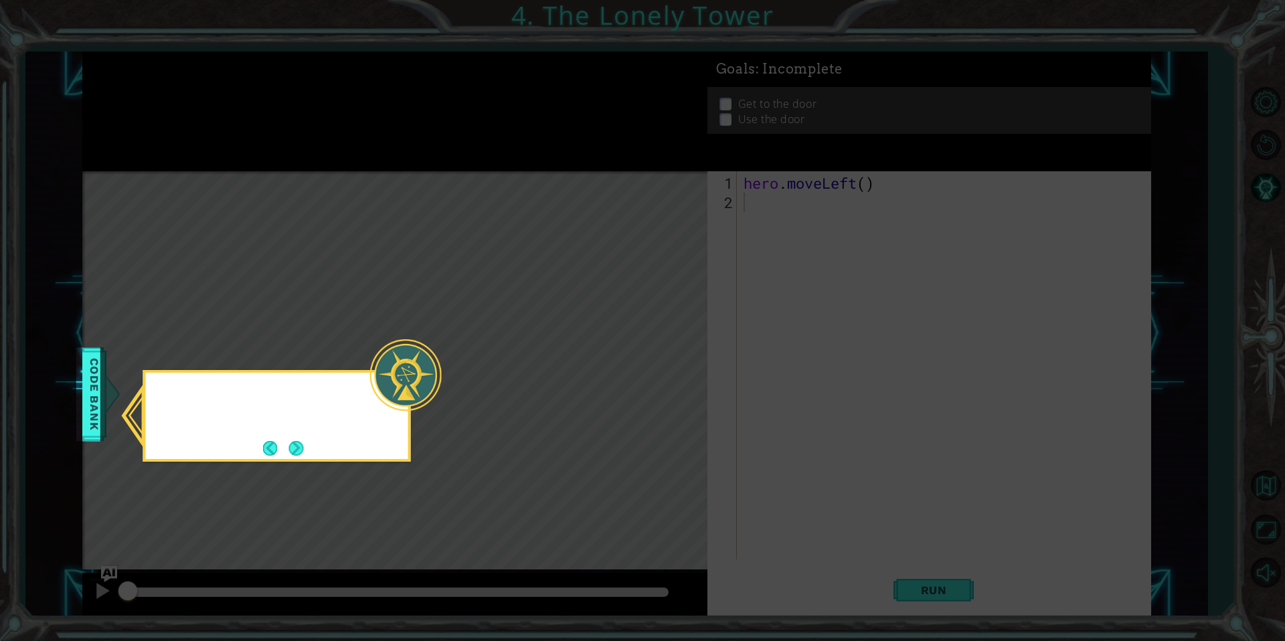
click at [551, 167] on icon at bounding box center [642, 320] width 1285 height 641
click at [289, 446] on footer at bounding box center [283, 448] width 41 height 20
click at [289, 446] on button "Next" at bounding box center [296, 448] width 17 height 17
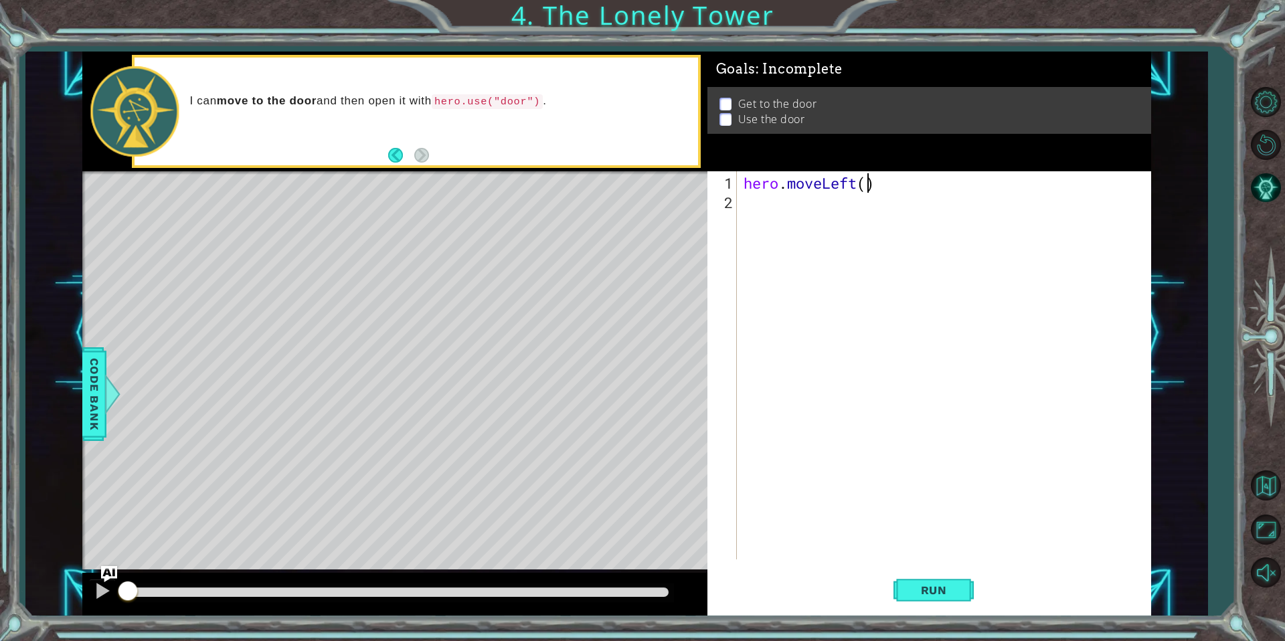
click at [868, 185] on div "hero . moveLeft ( )" at bounding box center [947, 386] width 413 height 427
type textarea "hero.moveLeft(2)"
click at [769, 220] on div "hero . moveLeft ( 2 )" at bounding box center [947, 386] width 413 height 427
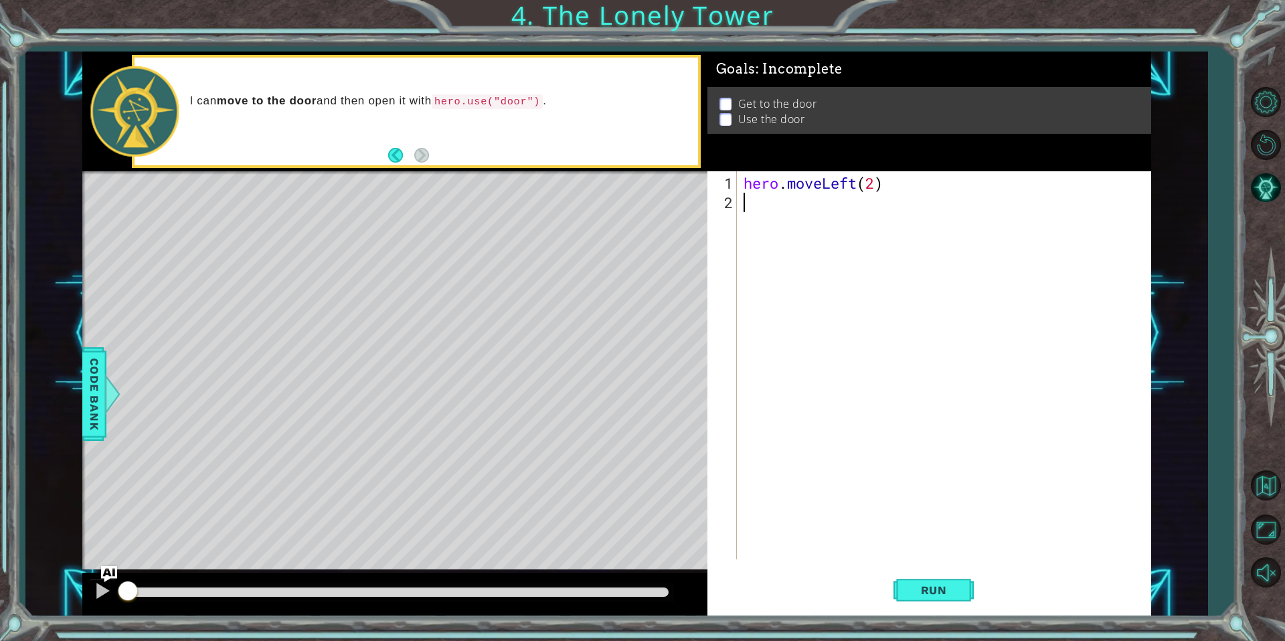
type textarea "hr"
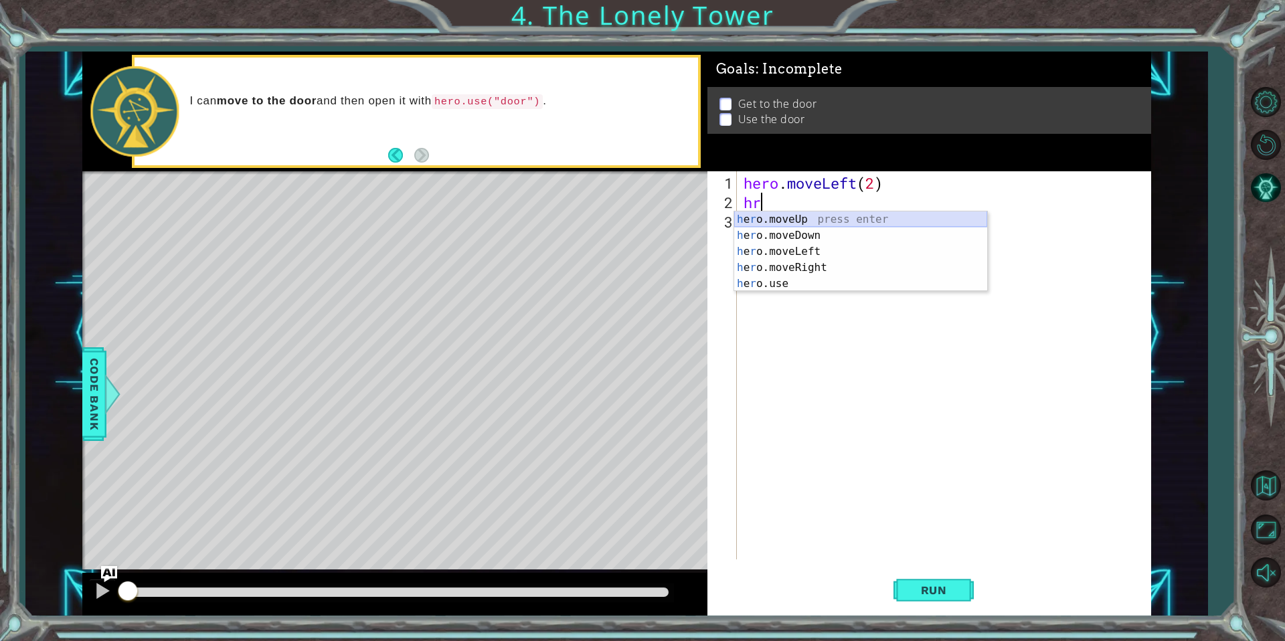
click at [762, 218] on div "h e r o.moveUp press enter h e r o.moveDown press enter h e r o.moveLeft press …" at bounding box center [860, 268] width 253 height 112
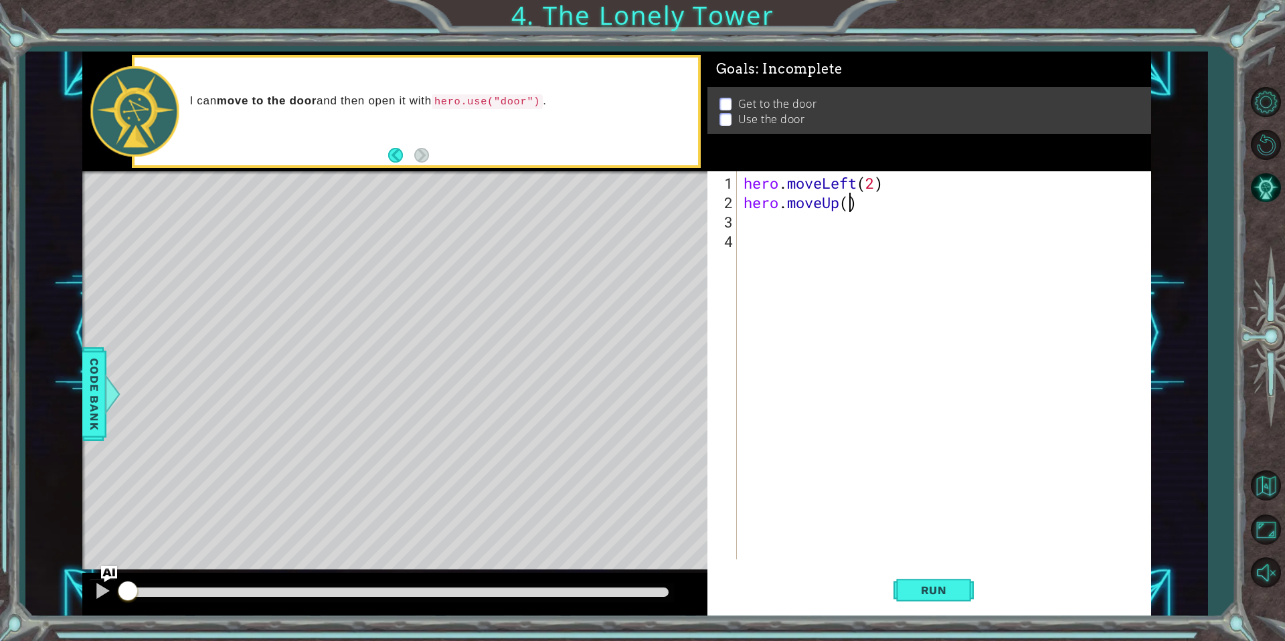
click at [849, 208] on div "hero . moveLeft ( 2 ) hero . moveUp ( )" at bounding box center [947, 386] width 413 height 427
type textarea "hero.moveUp(2)"
click at [831, 230] on div "hero . moveLeft ( 2 ) hero . moveUp ( 2 )" at bounding box center [947, 386] width 413 height 427
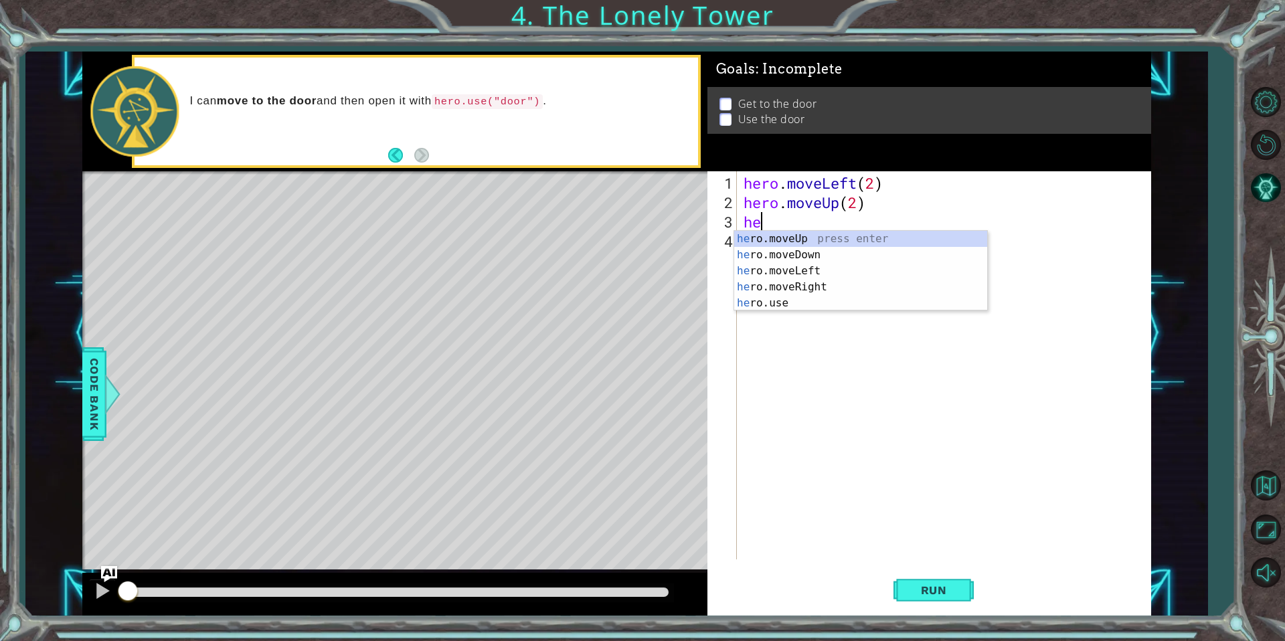
type textarea "hero"
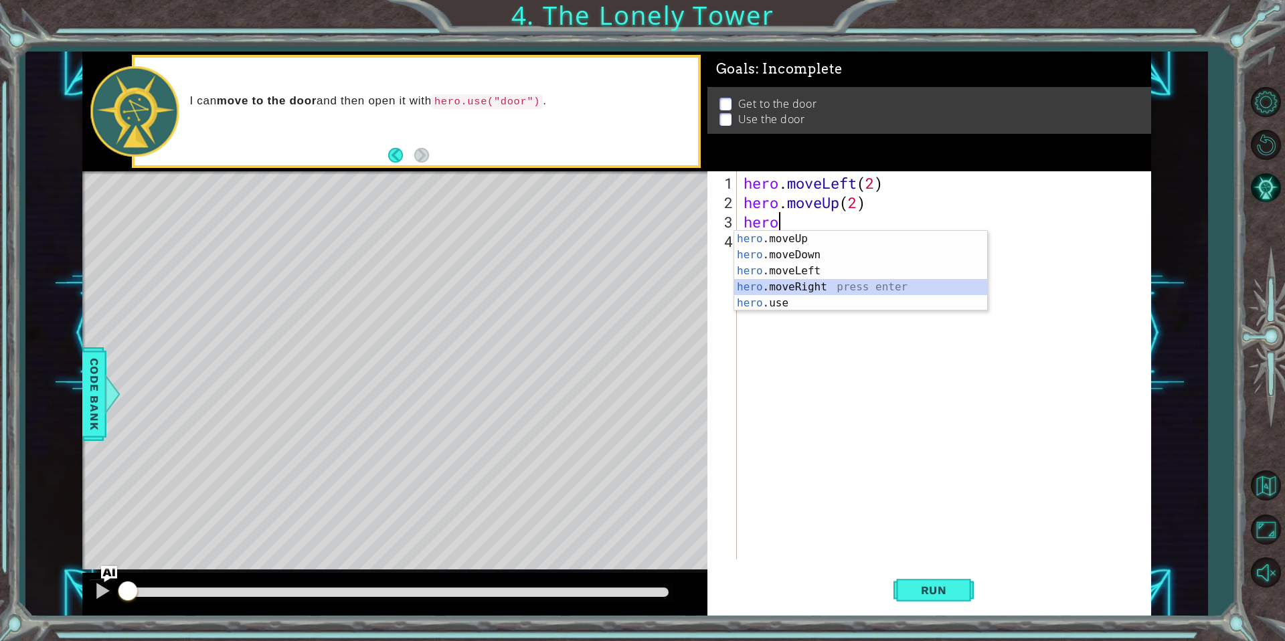
click at [809, 286] on div "hero .moveUp press enter hero .moveDown press enter hero .moveLeft press enter …" at bounding box center [860, 287] width 253 height 112
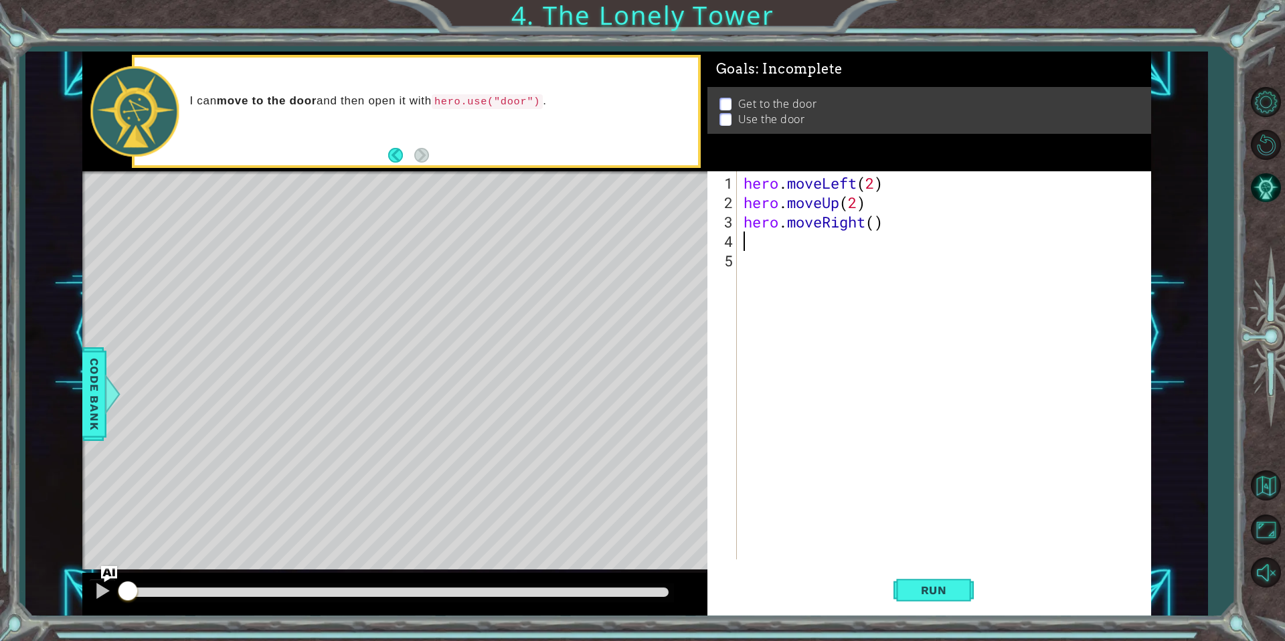
click at [874, 230] on div "hero . moveLeft ( 2 ) hero . moveUp ( 2 ) hero . moveRight ( )" at bounding box center [947, 386] width 413 height 427
click at [871, 226] on div "hero . moveLeft ( 2 ) hero . moveUp ( 2 ) hero . moveRight ( )" at bounding box center [947, 386] width 413 height 427
click at [878, 224] on div "hero . moveLeft ( 2 ) hero . moveUp ( 2 ) hero . moveRight ( )" at bounding box center [947, 386] width 413 height 427
type textarea "hero.moveRight(2)"
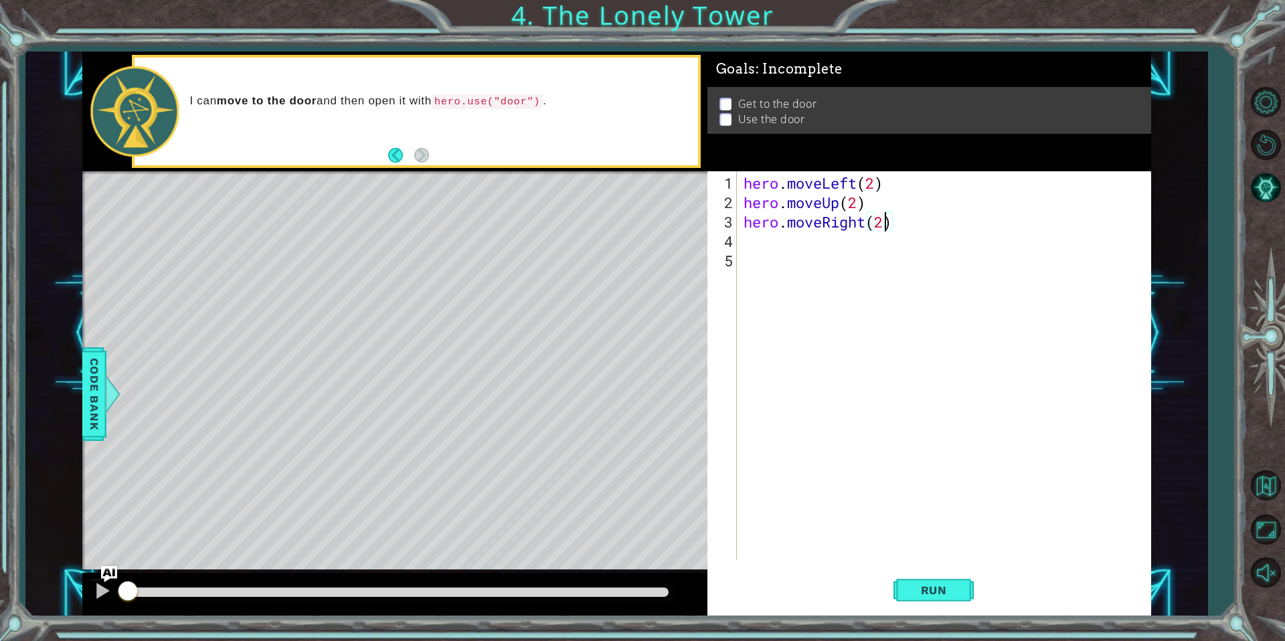
click at [782, 242] on div "hero . moveLeft ( 2 ) hero . moveUp ( 2 ) hero . moveRight ( 2 )" at bounding box center [947, 386] width 413 height 427
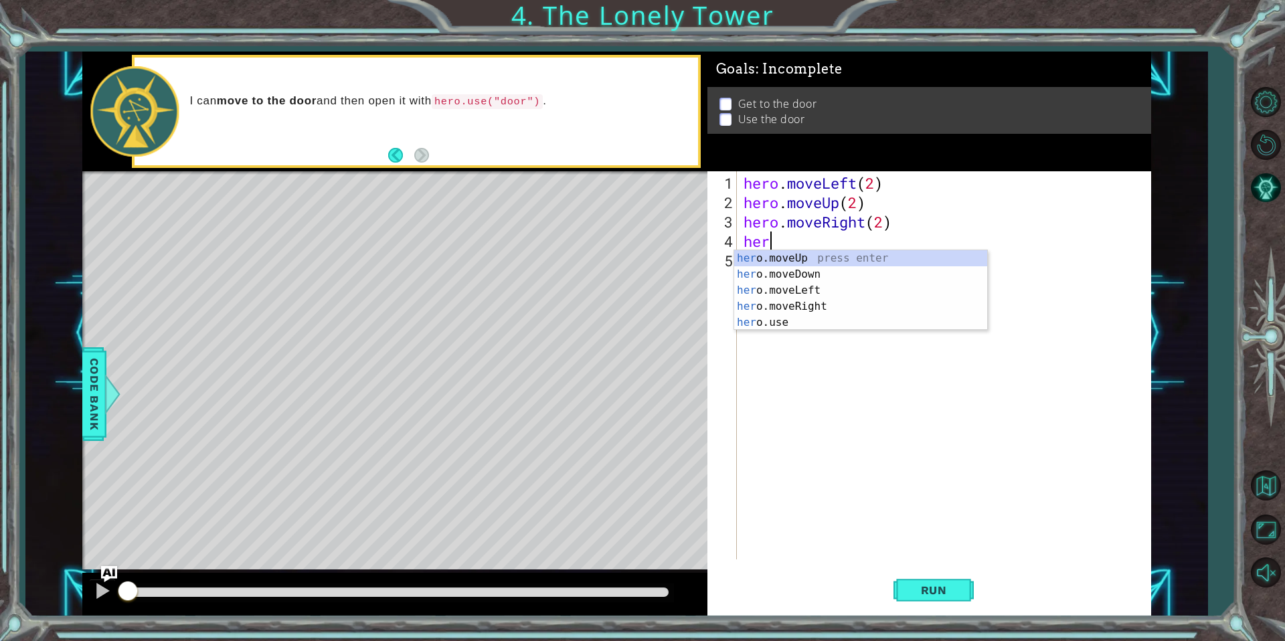
scroll to position [0, 1]
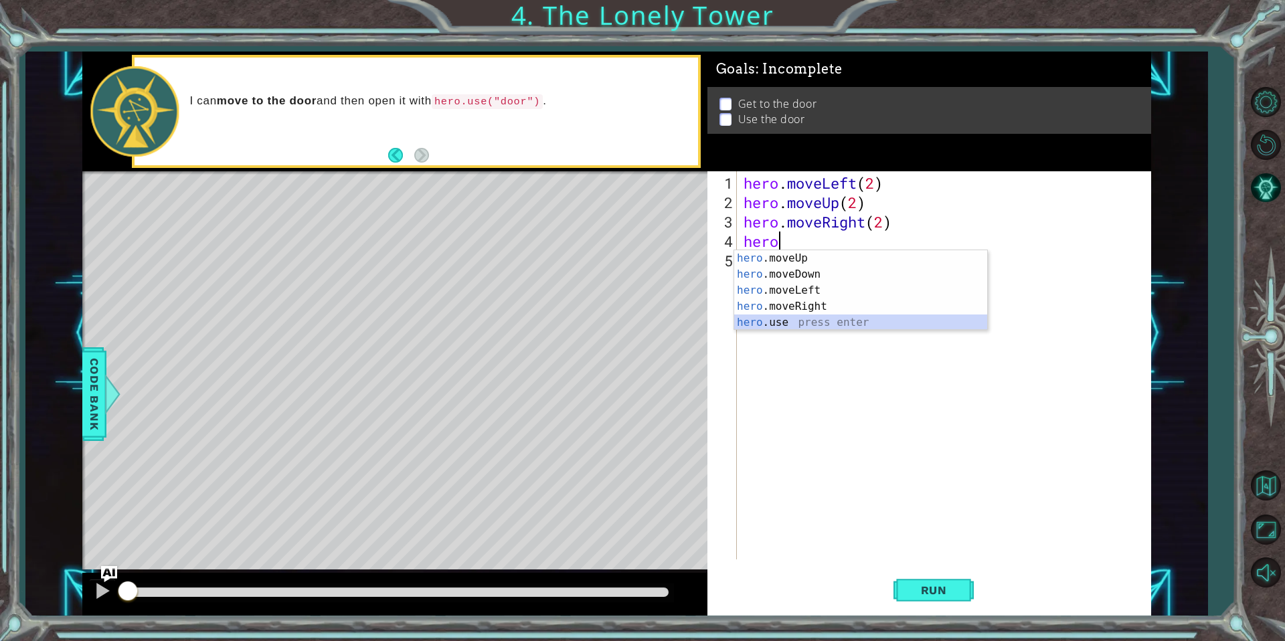
click at [762, 323] on div "hero .moveUp press enter hero .moveDown press enter hero .moveLeft press enter …" at bounding box center [860, 306] width 253 height 112
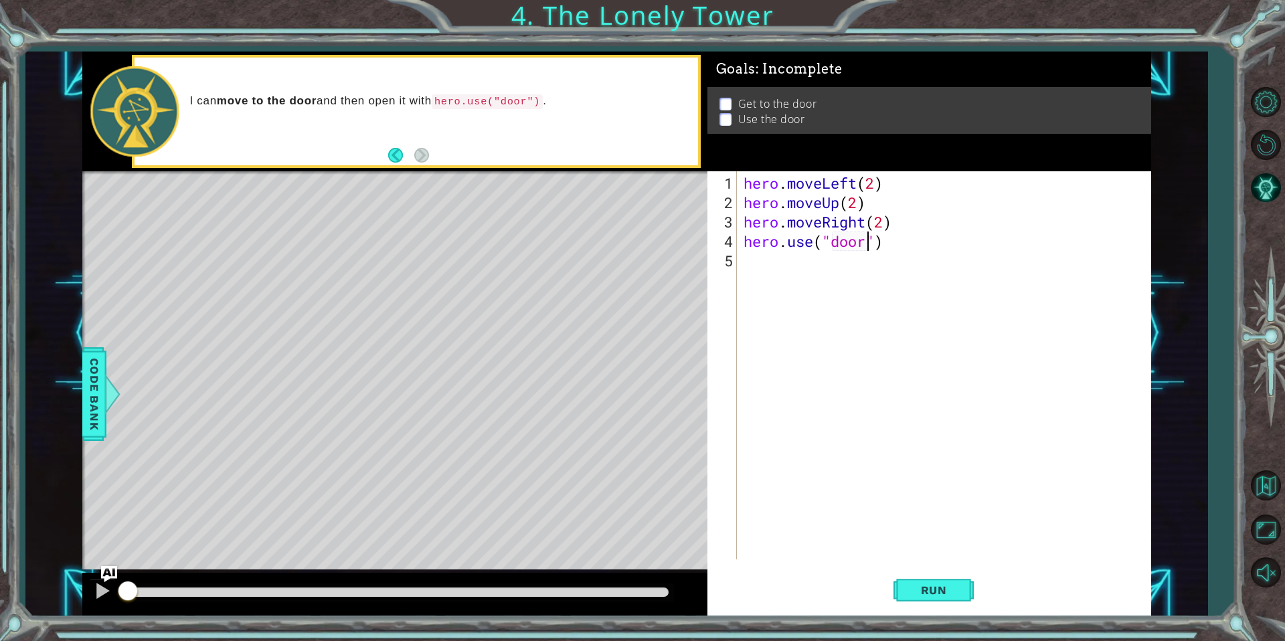
scroll to position [0, 5]
type textarea "hero.use("door")"
click at [942, 595] on span "Run" at bounding box center [934, 590] width 53 height 13
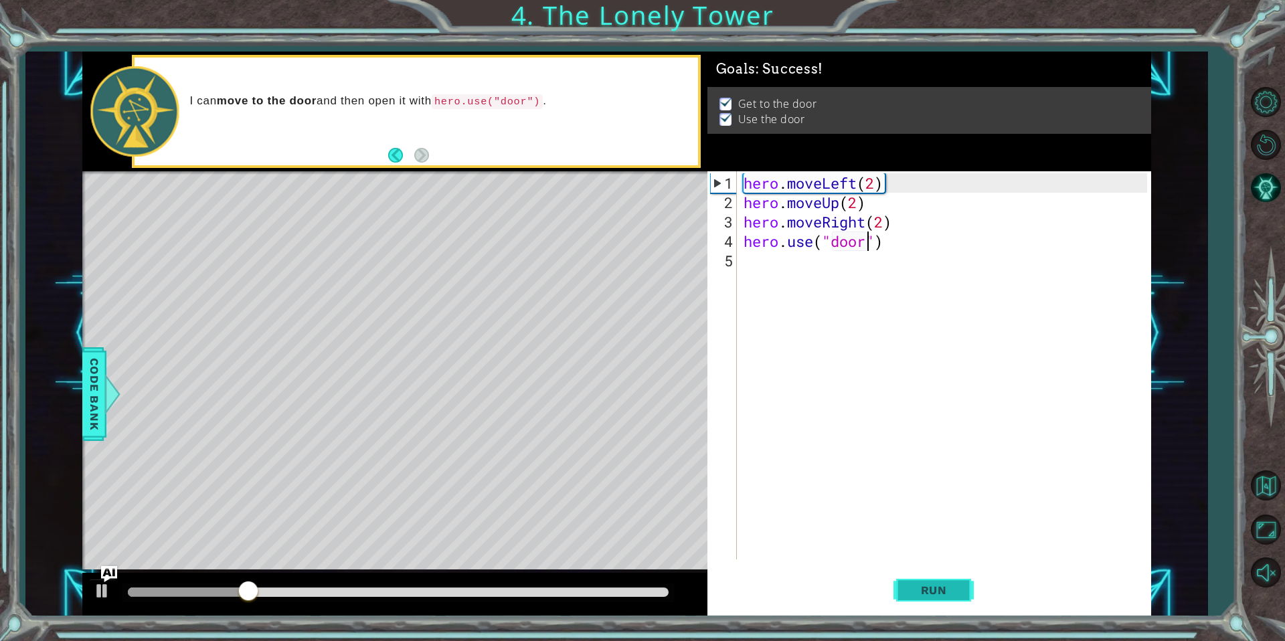
drag, startPoint x: 942, startPoint y: 595, endPoint x: 943, endPoint y: 568, distance: 26.8
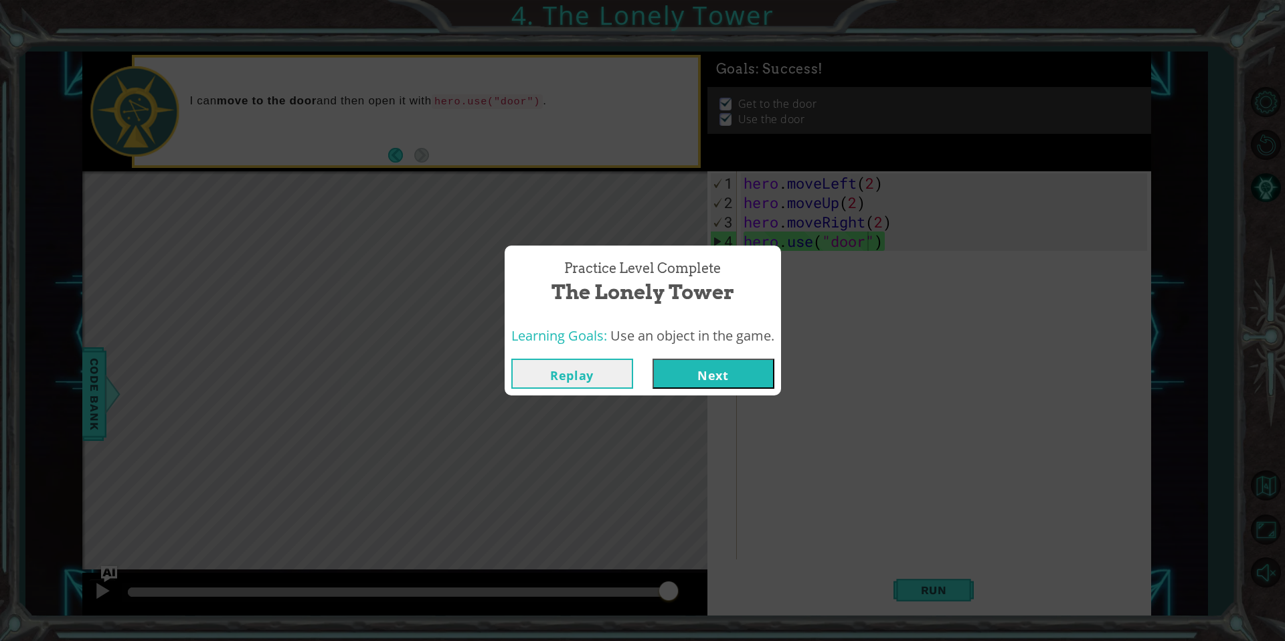
drag, startPoint x: 723, startPoint y: 358, endPoint x: 720, endPoint y: 378, distance: 20.3
click at [723, 359] on div "Replay Next" at bounding box center [643, 374] width 276 height 44
click at [720, 379] on button "Next" at bounding box center [714, 374] width 122 height 30
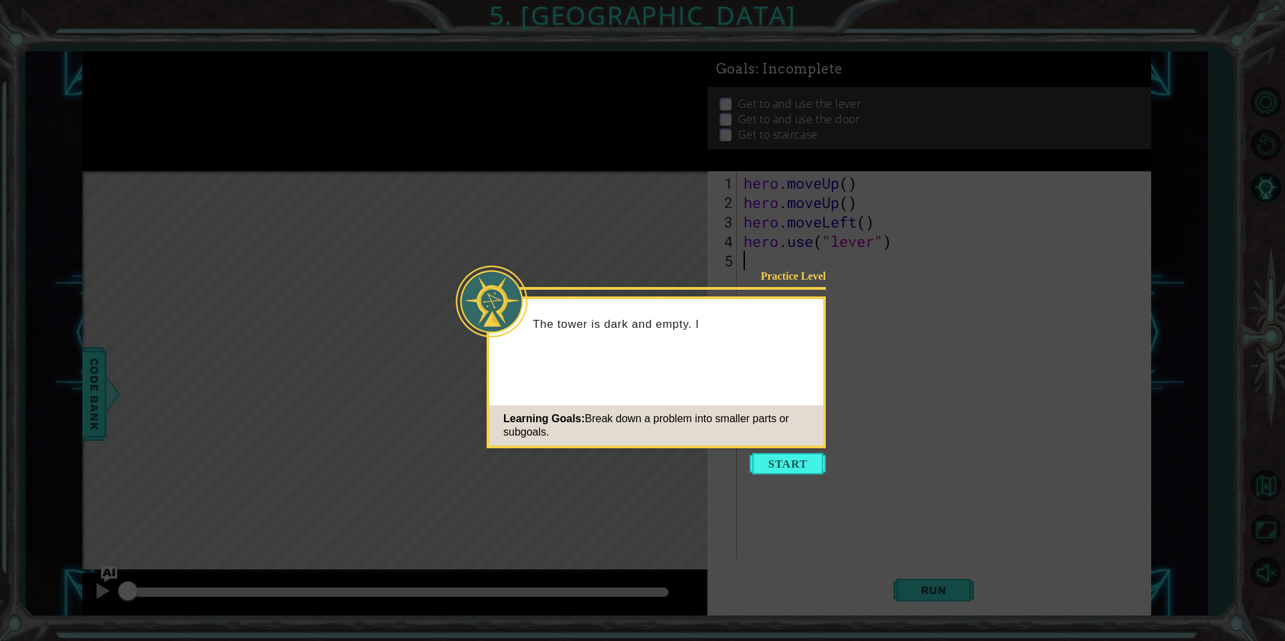
drag, startPoint x: 720, startPoint y: 379, endPoint x: 726, endPoint y: 383, distance: 7.2
click at [766, 456] on button "Start" at bounding box center [788, 463] width 76 height 21
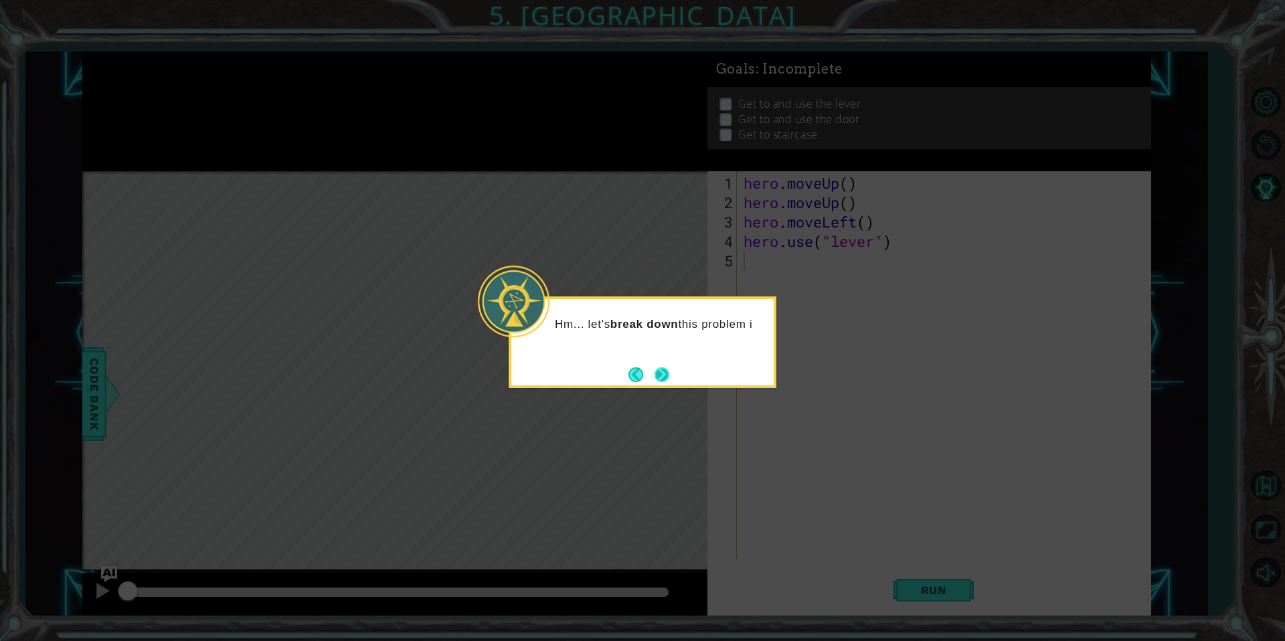
click at [664, 370] on button "Next" at bounding box center [662, 374] width 22 height 22
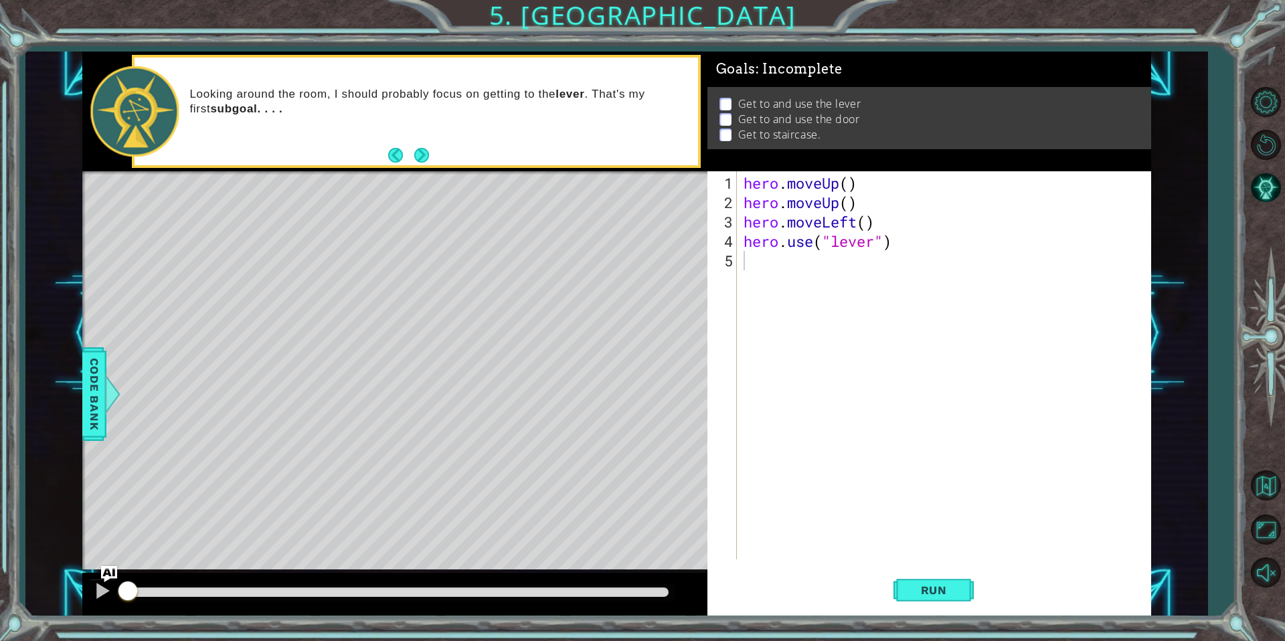
click at [415, 165] on footer at bounding box center [408, 155] width 41 height 20
click at [417, 159] on button "Next" at bounding box center [421, 155] width 15 height 15
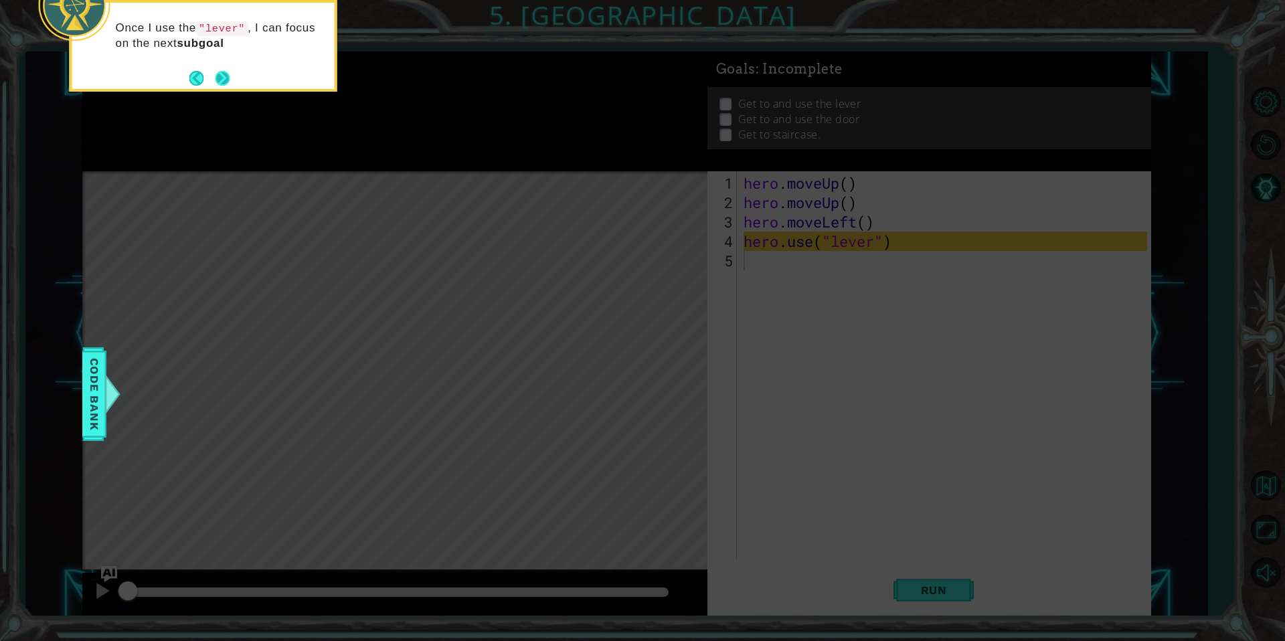
click at [219, 71] on button "Next" at bounding box center [222, 78] width 15 height 15
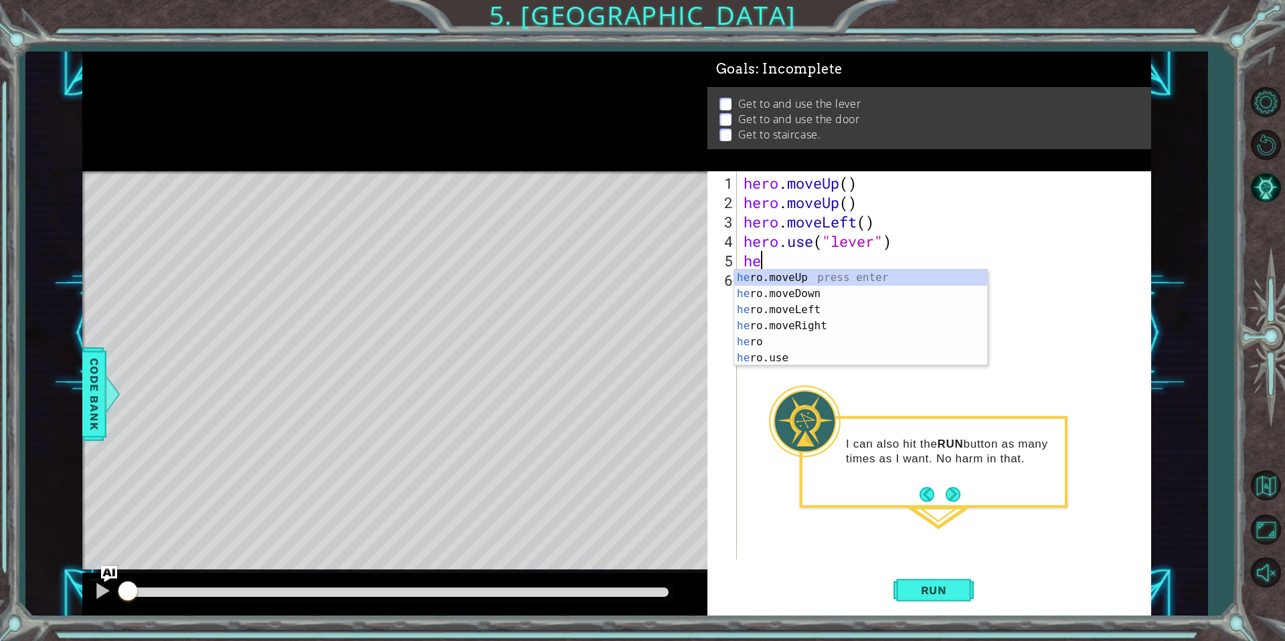
type textarea "hero"
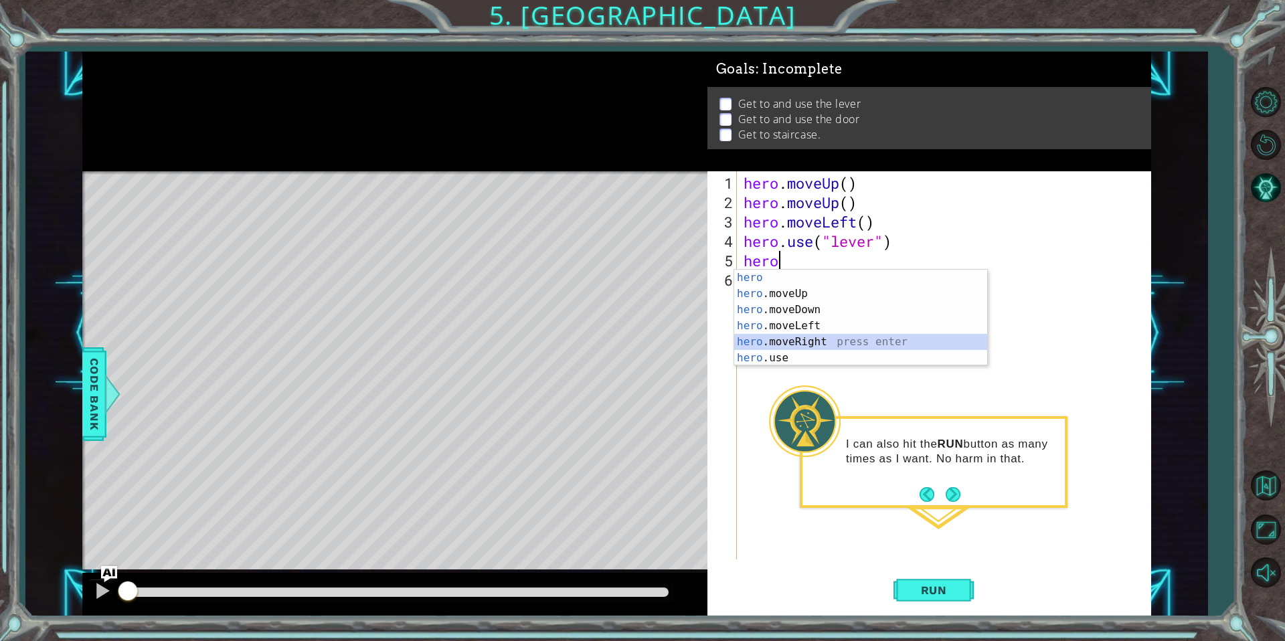
click at [807, 345] on div "hero press enter hero .moveUp press enter hero .moveDown press enter hero .move…" at bounding box center [860, 334] width 253 height 129
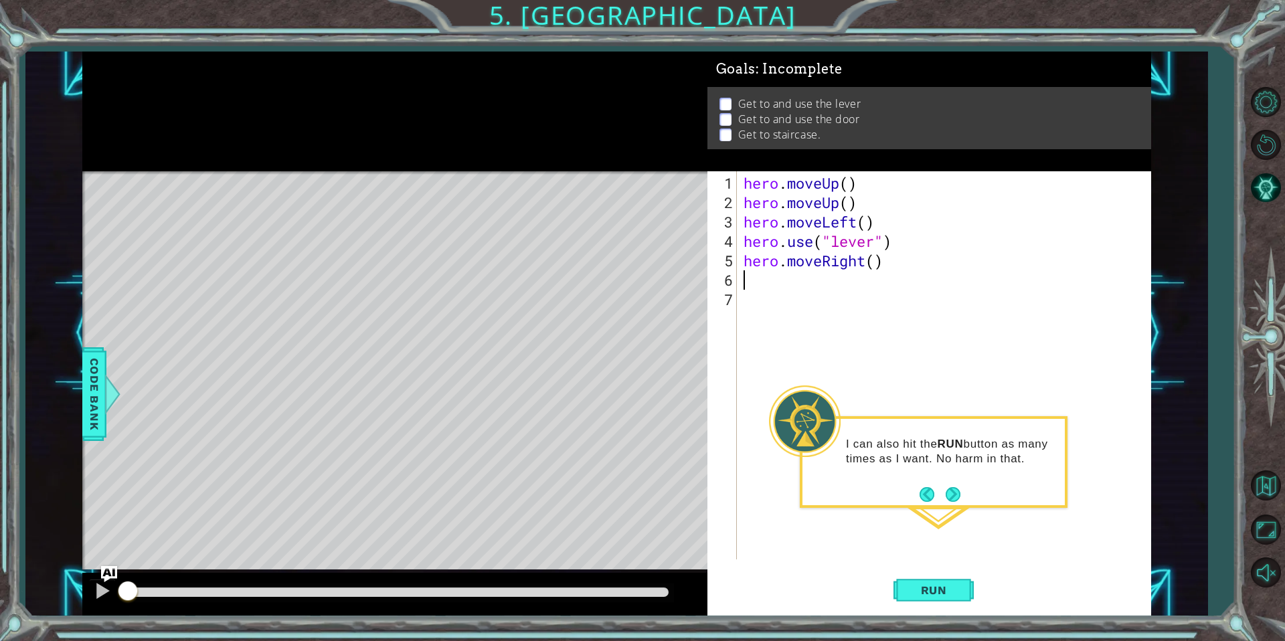
click at [875, 258] on div "hero . moveUp ( ) hero . moveUp ( ) hero . moveLeft ( ) hero . use ( "lever" ) …" at bounding box center [947, 386] width 413 height 427
type textarea "hero.moveRight(3)"
click at [790, 282] on div "hero . moveUp ( ) hero . moveUp ( ) hero . moveLeft ( ) hero . use ( "lever" ) …" at bounding box center [947, 386] width 413 height 427
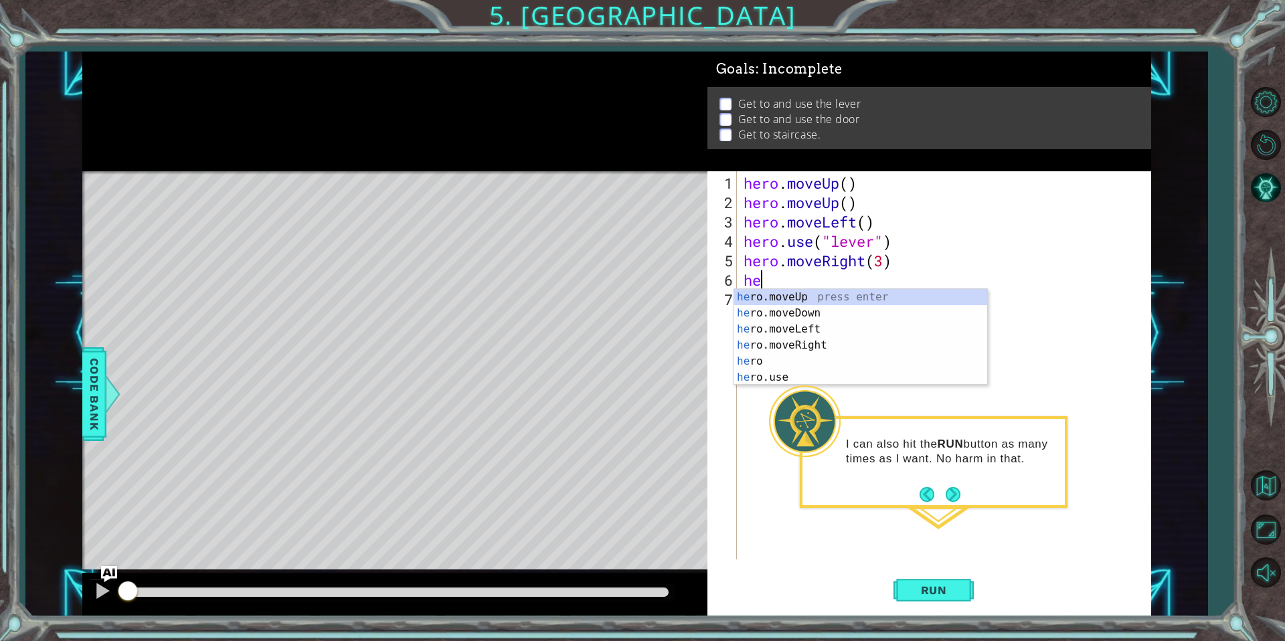
scroll to position [0, 1]
click at [779, 376] on div "hero press enter hero .moveUp press enter hero .moveDown press enter hero .move…" at bounding box center [860, 353] width 253 height 129
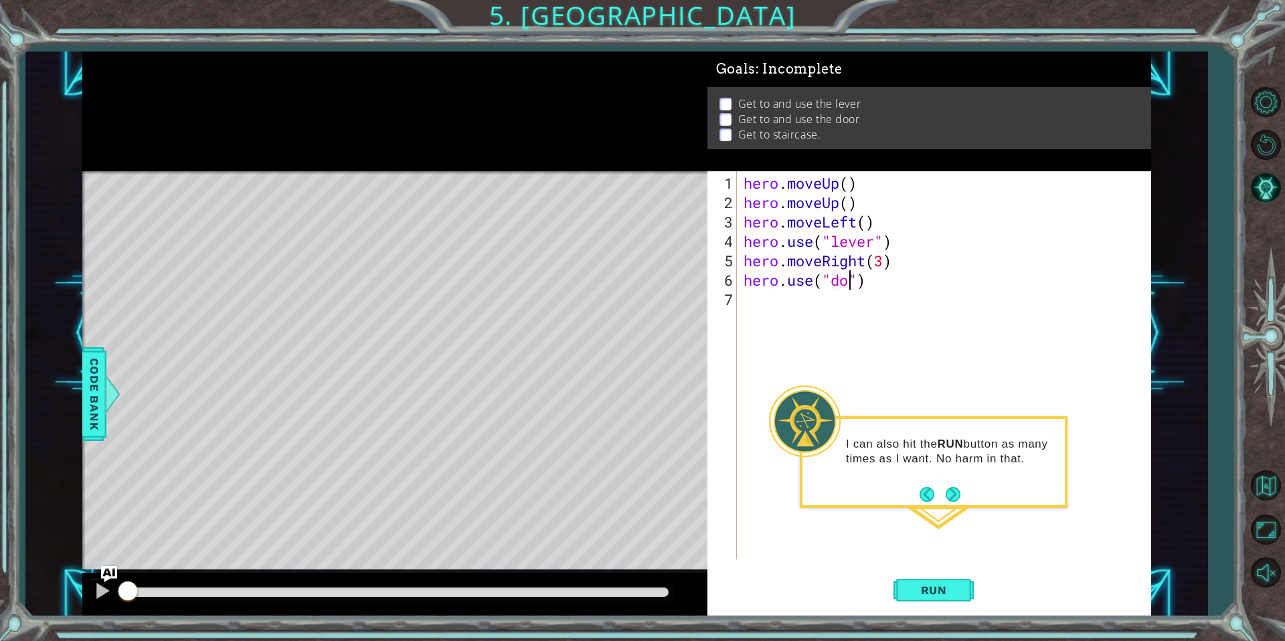
type textarea "hero.use("door")"
click at [749, 302] on div "hero . moveUp ( ) hero . moveUp ( ) hero . moveLeft ( ) hero . use ( "lever" ) …" at bounding box center [947, 386] width 413 height 427
click at [950, 579] on button "Run" at bounding box center [934, 590] width 80 height 44
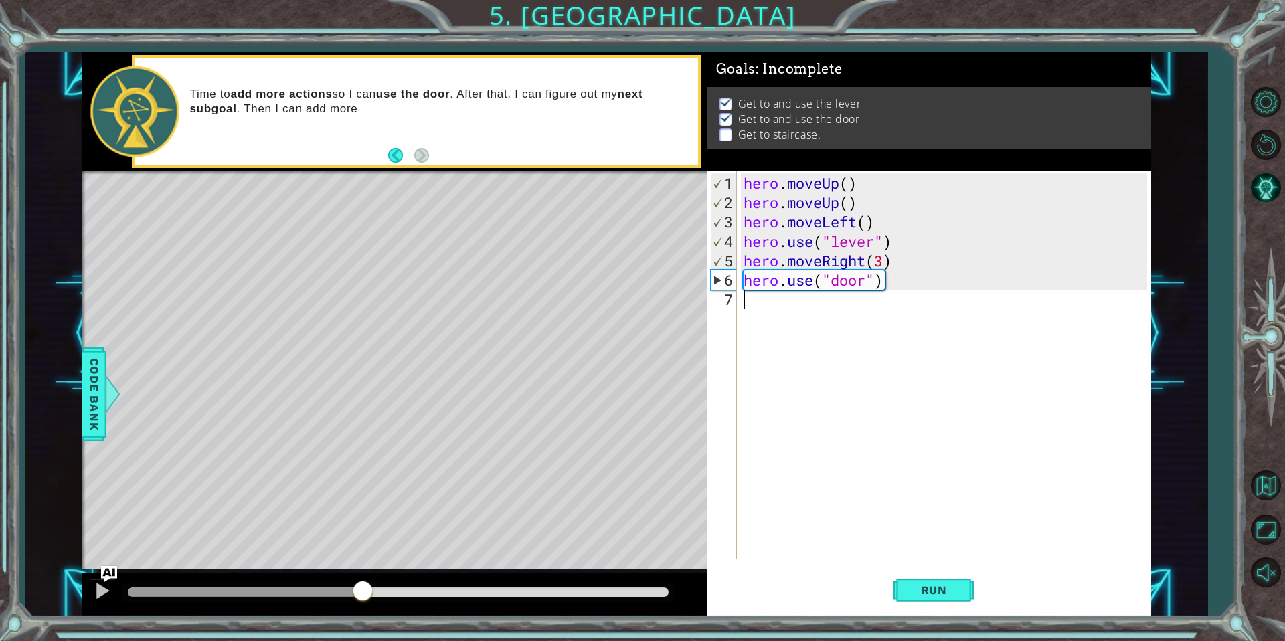
drag, startPoint x: 149, startPoint y: 598, endPoint x: 363, endPoint y: 624, distance: 215.0
click at [363, 624] on div "1 ההההההההההההההההההההההההההההההההההההההההההההההההההההההההההההההההההההההההההההה…" at bounding box center [642, 320] width 1285 height 641
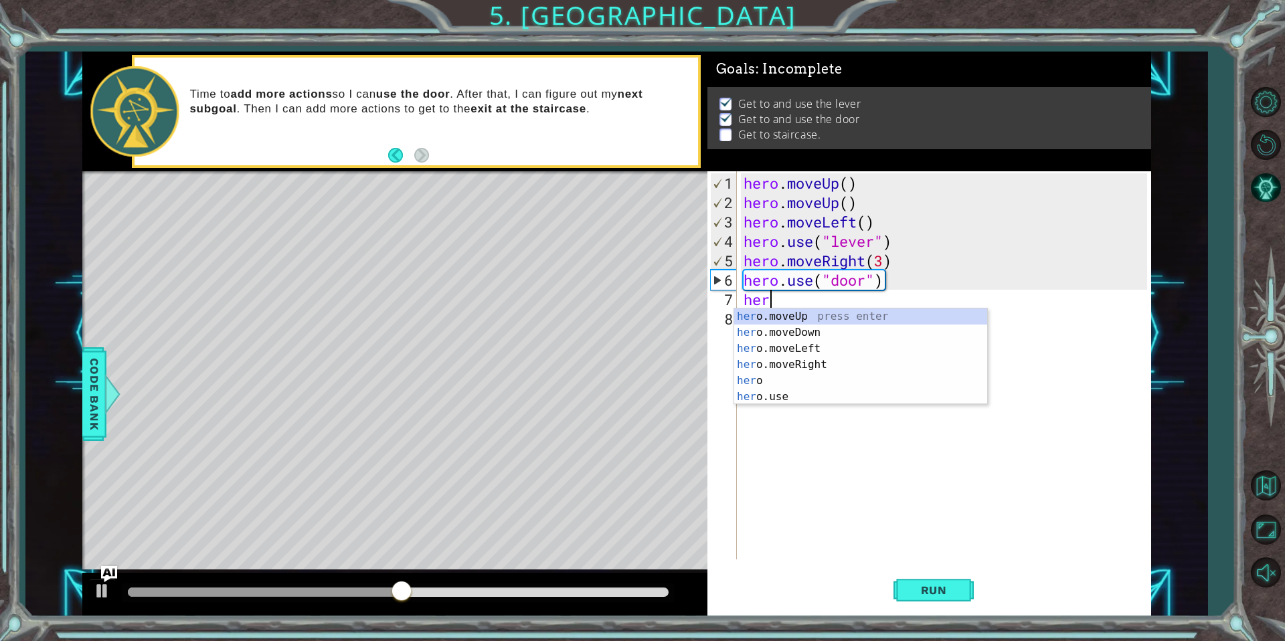
scroll to position [0, 1]
type textarea "hero"
click at [773, 336] on div "hero press enter hero .moveUp press enter hero .moveDown press enter hero .move…" at bounding box center [860, 373] width 253 height 129
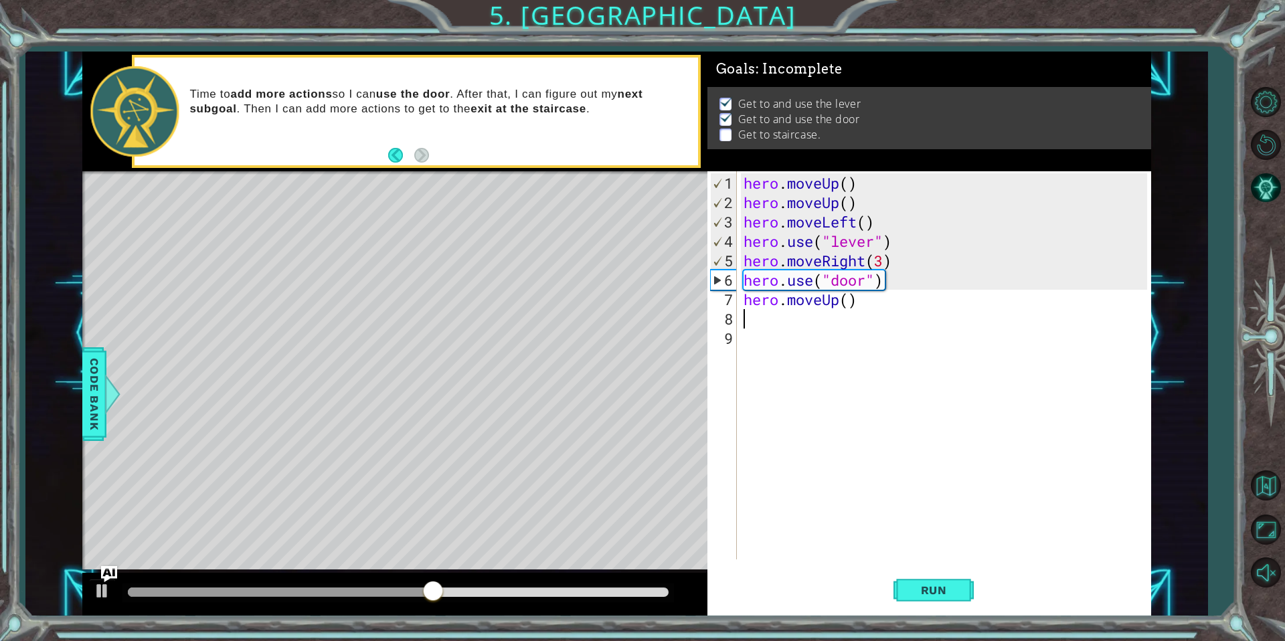
scroll to position [0, 0]
click at [850, 302] on div "hero . moveUp ( ) hero . moveUp ( ) hero . moveLeft ( ) hero . use ( "lever" ) …" at bounding box center [947, 386] width 413 height 427
type textarea "hero.moveUp(2)"
click at [797, 324] on div "hero . moveUp ( ) hero . moveUp ( ) hero . moveLeft ( ) hero . use ( "lever" ) …" at bounding box center [947, 386] width 413 height 427
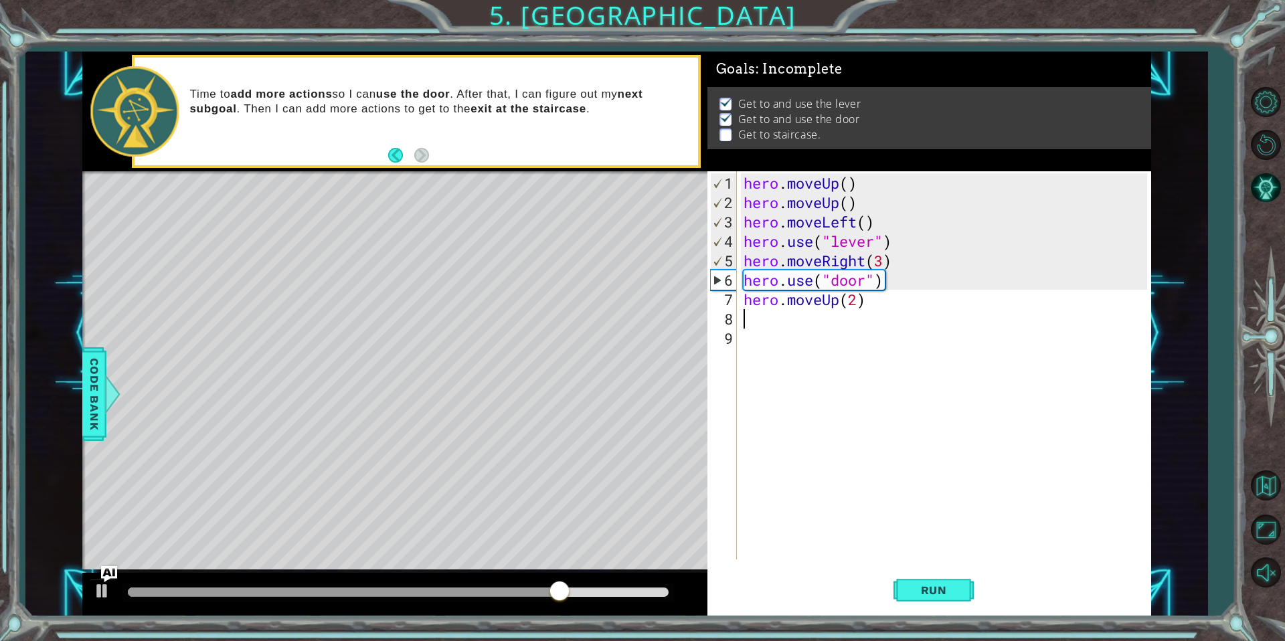
scroll to position [0, 0]
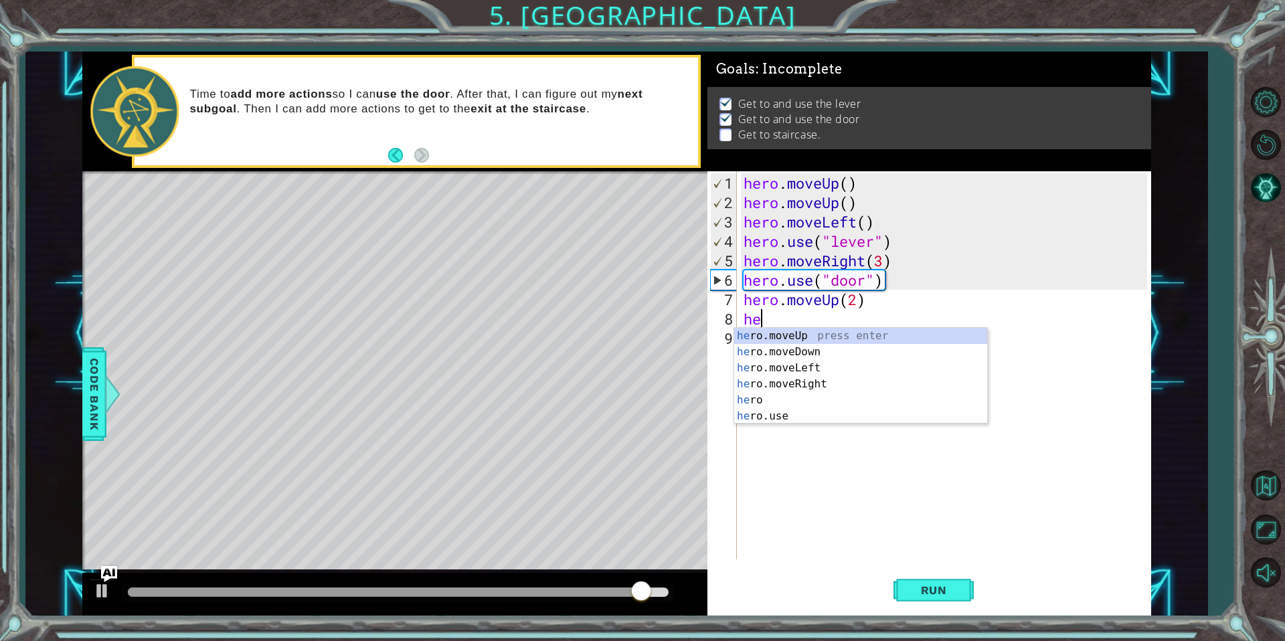
type textarea "hero"
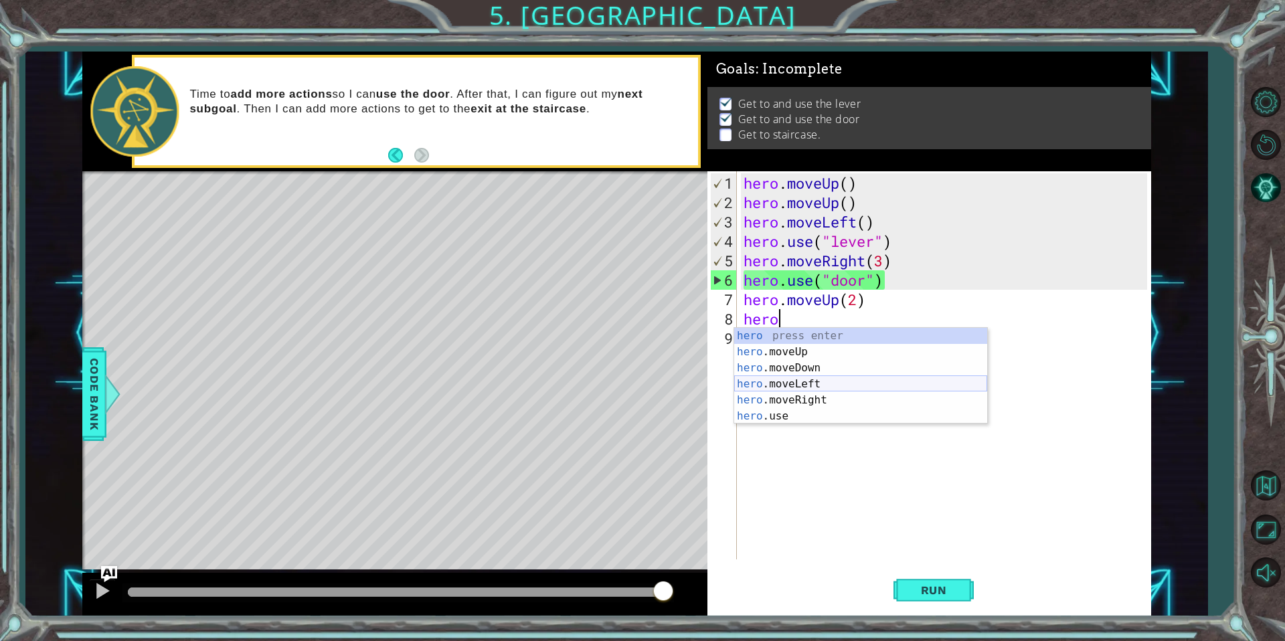
click at [813, 383] on div "hero press enter hero .moveUp press enter hero .moveDown press enter hero .move…" at bounding box center [860, 392] width 253 height 129
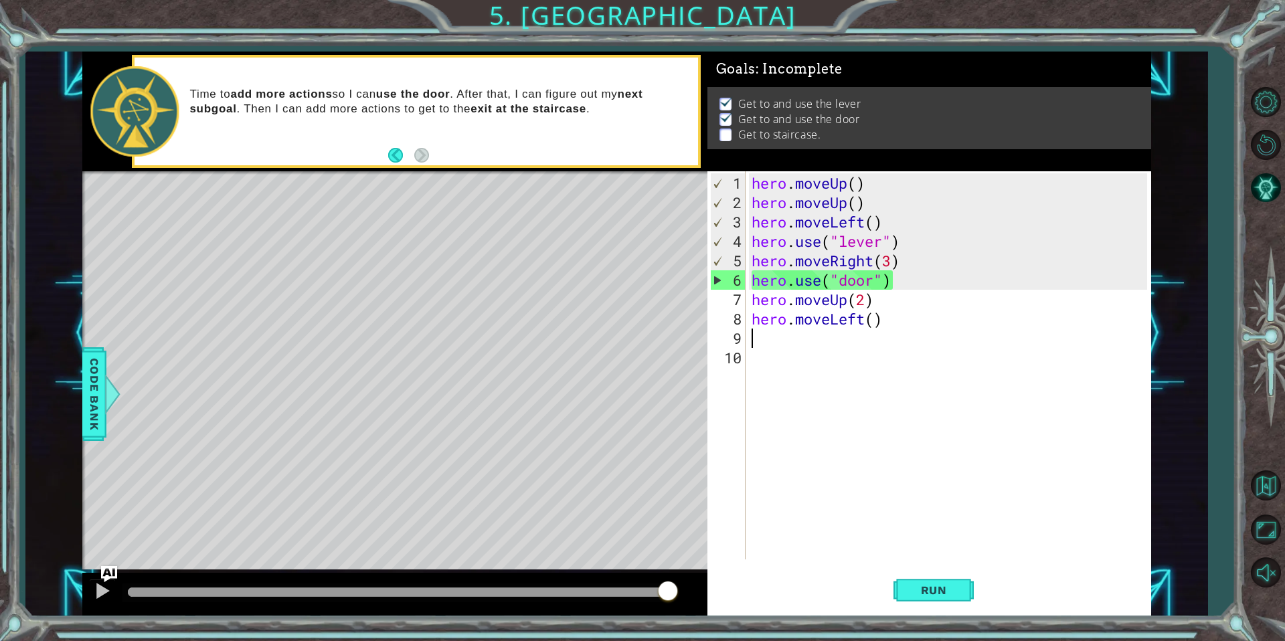
scroll to position [0, 0]
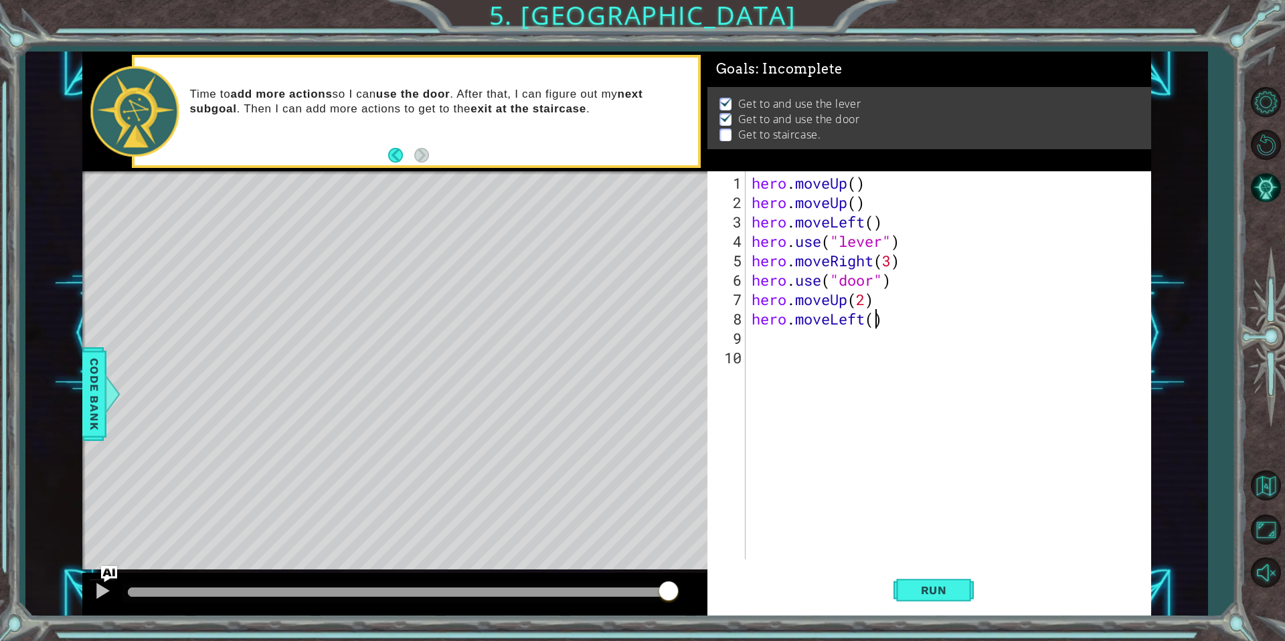
click at [874, 322] on div "hero . moveUp ( ) hero . moveUp ( ) hero . moveLeft ( ) hero . use ( "lever" ) …" at bounding box center [951, 386] width 405 height 427
type textarea "hero.moveLeft(3)"
click at [811, 343] on div "hero . moveUp ( ) hero . moveUp ( ) hero . moveLeft ( ) hero . use ( "lever" ) …" at bounding box center [951, 386] width 405 height 427
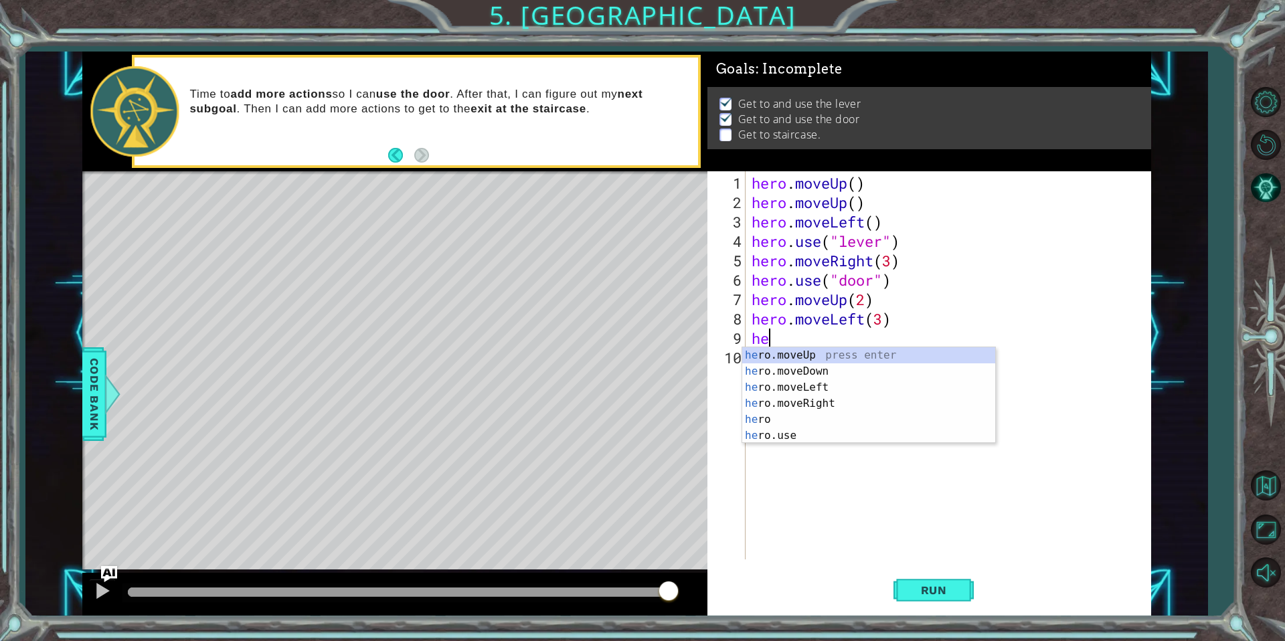
type textarea "hero"
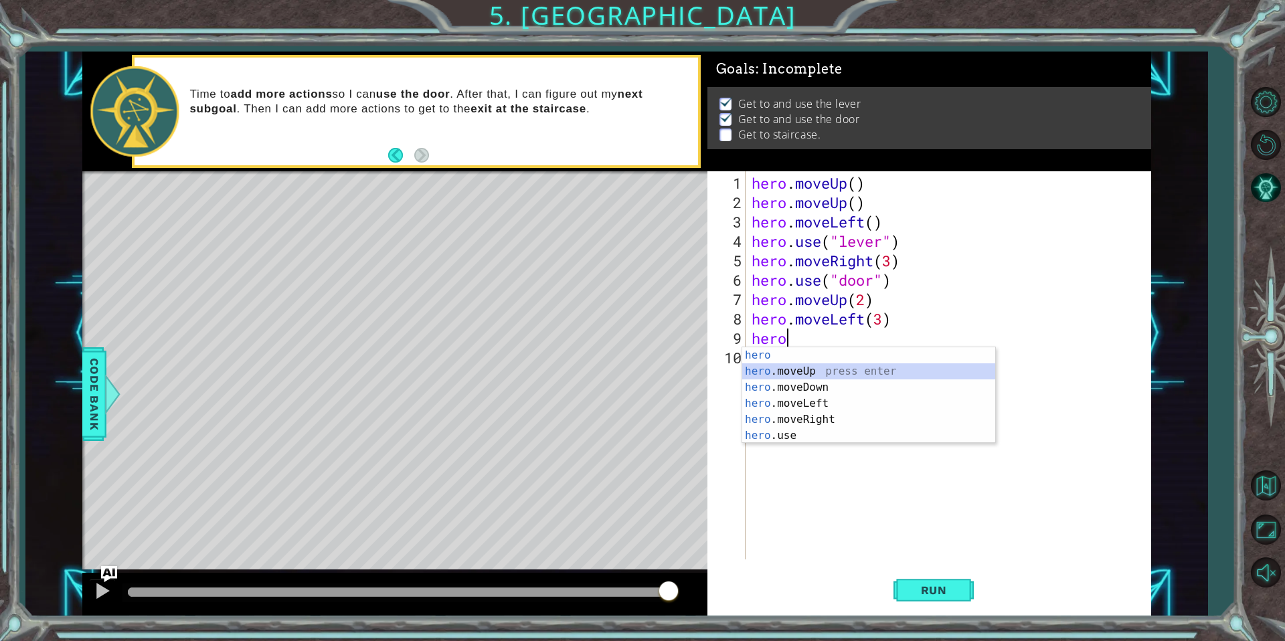
click at [811, 374] on div "hero press enter hero .moveUp press enter hero .moveDown press enter hero .move…" at bounding box center [868, 411] width 253 height 129
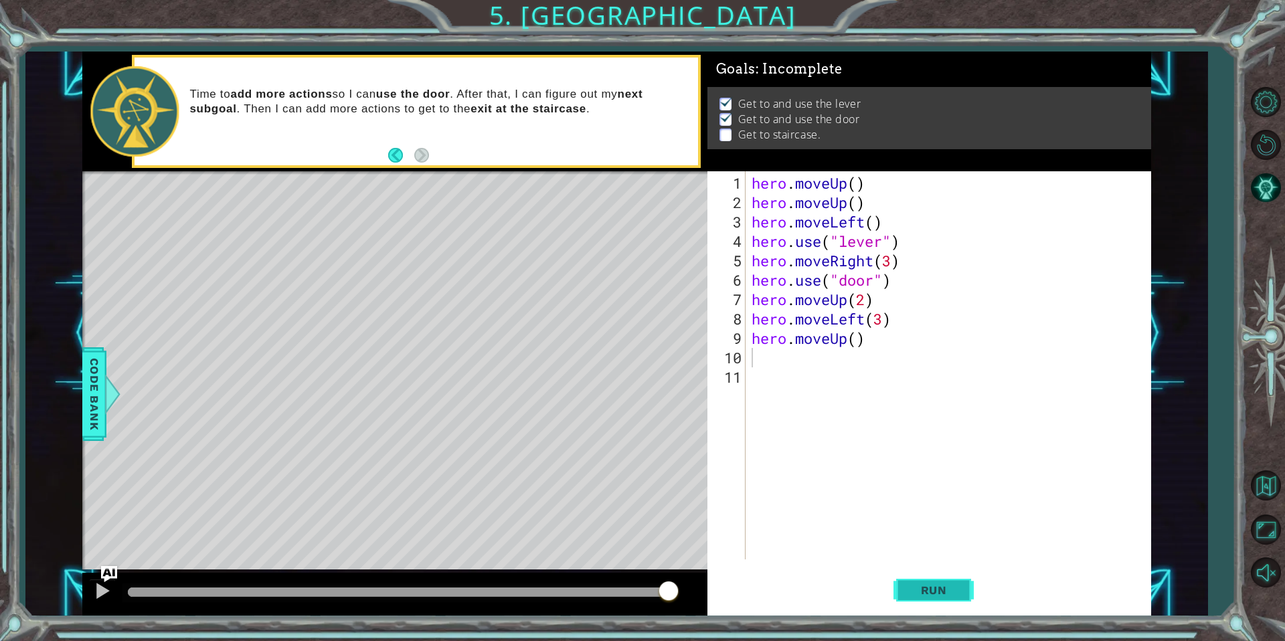
click at [928, 594] on span "Run" at bounding box center [934, 590] width 53 height 13
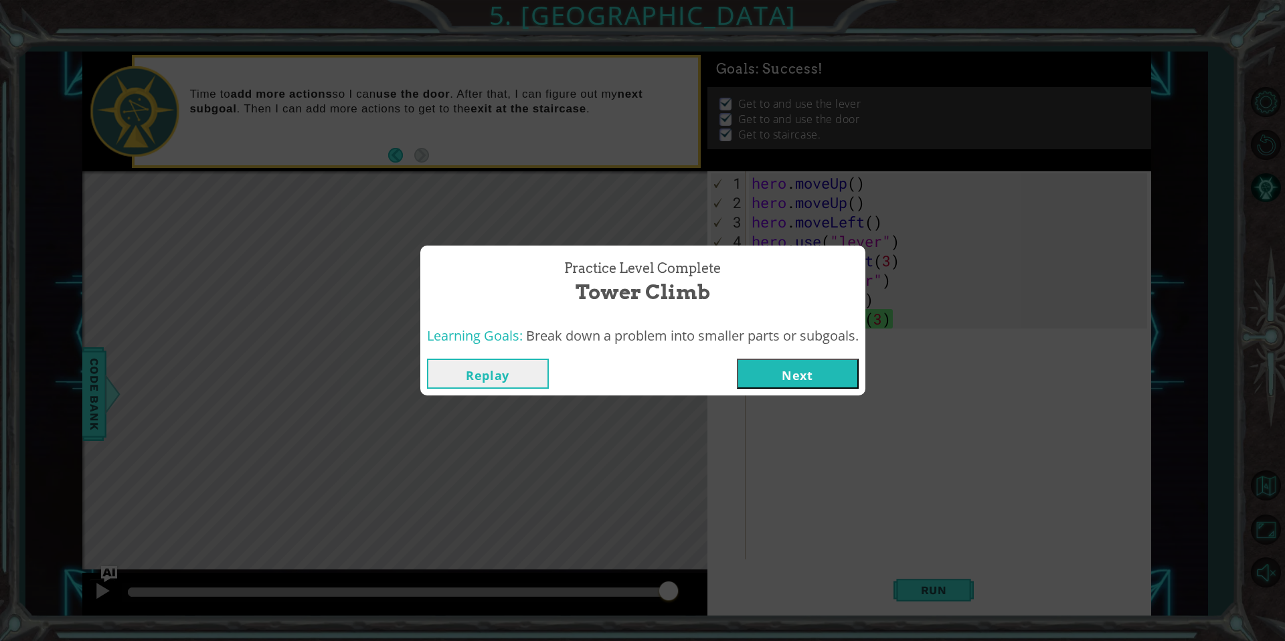
click at [799, 380] on button "Next" at bounding box center [798, 374] width 122 height 30
